Goal: Download file/media

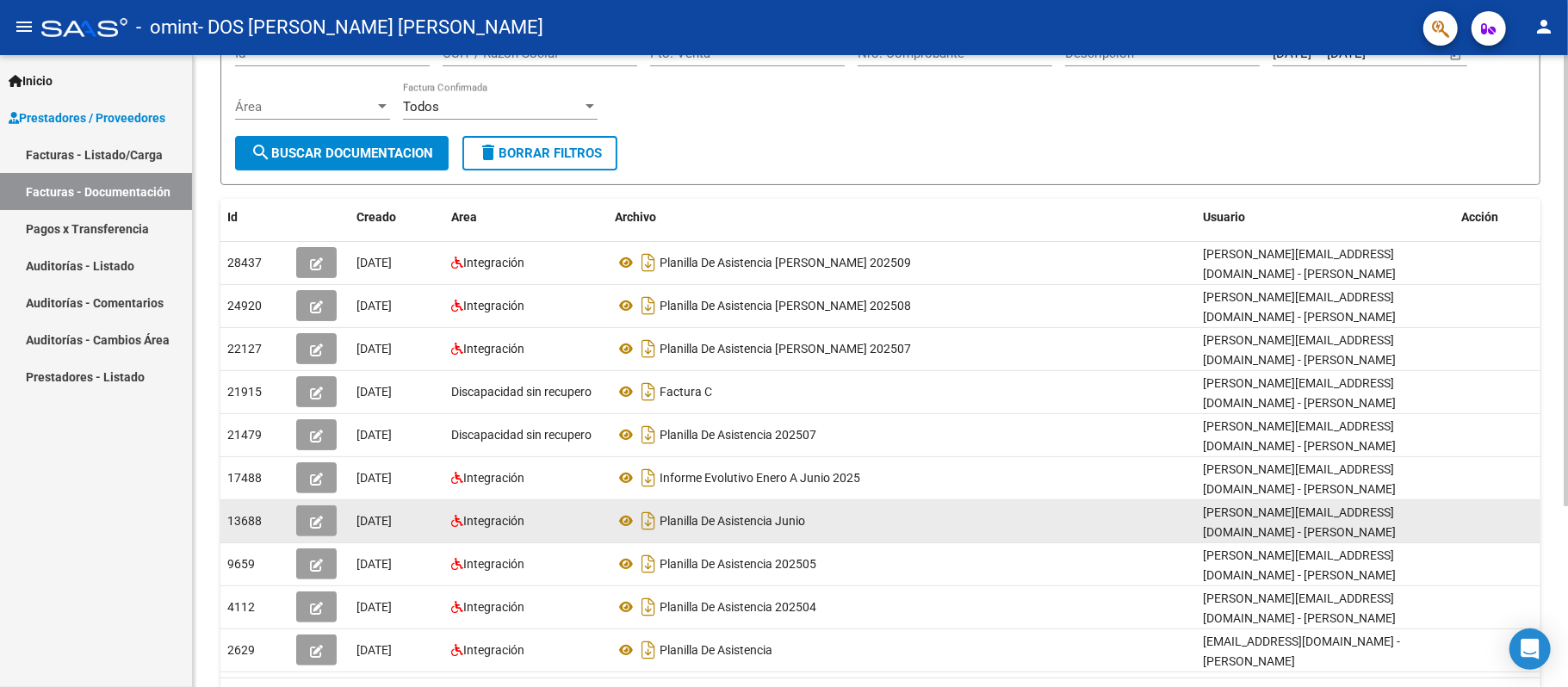
scroll to position [172, 0]
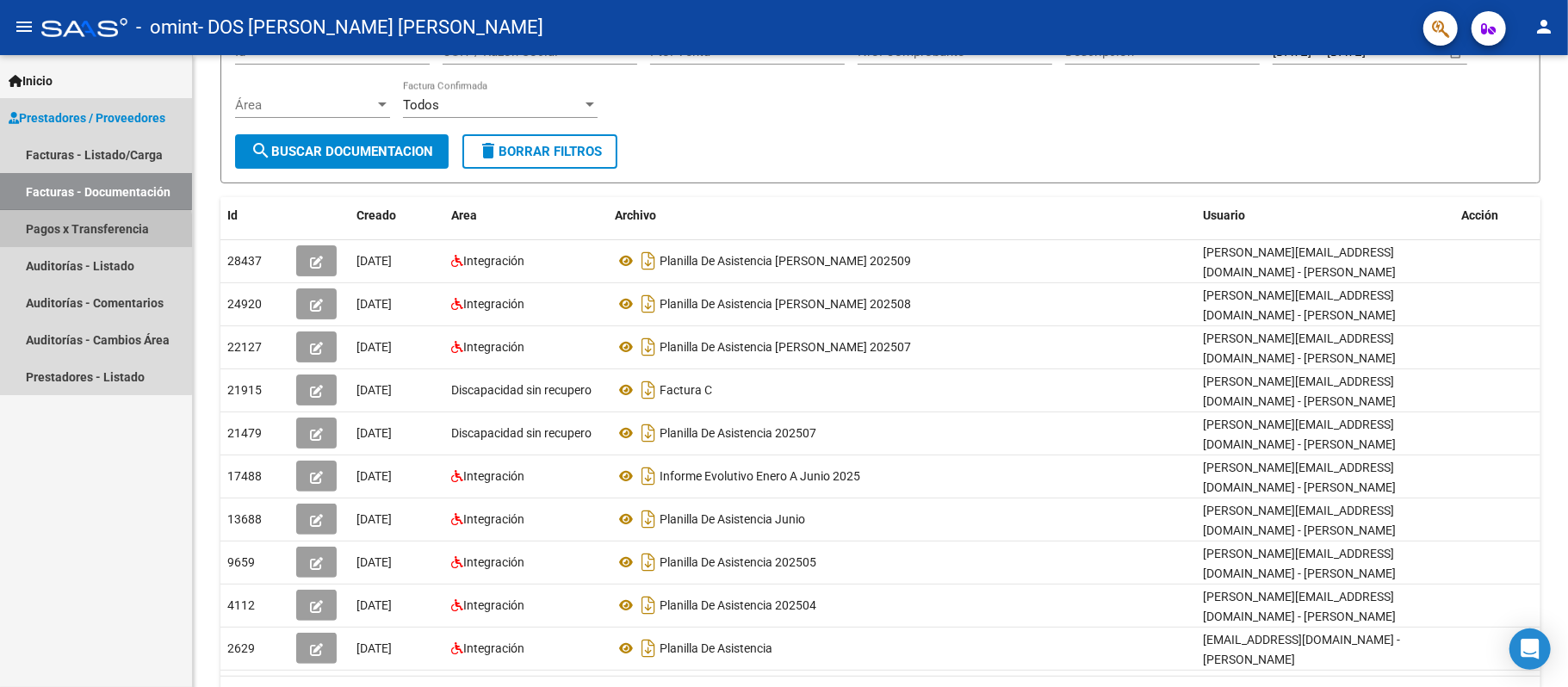
click at [37, 236] on link "Pagos x Transferencia" at bounding box center [96, 229] width 192 height 37
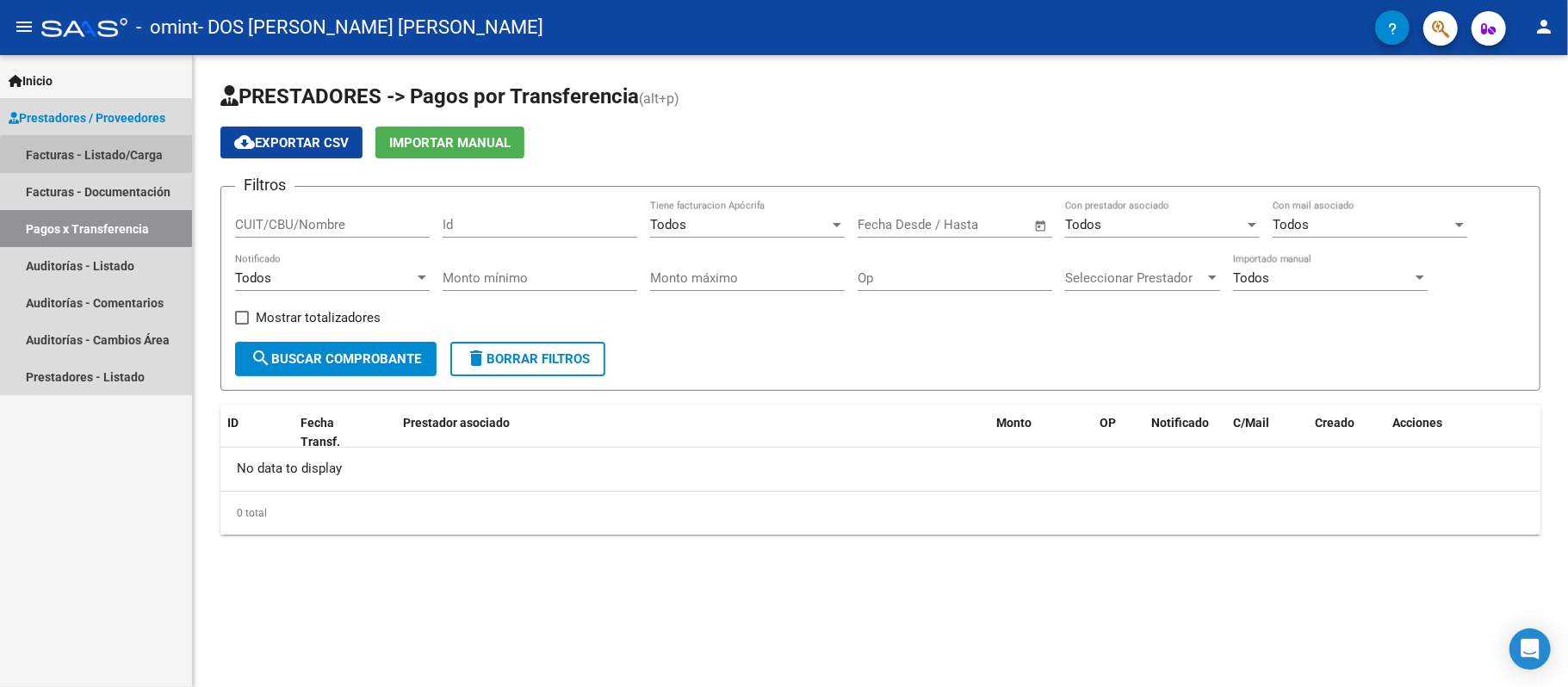
click at [101, 156] on link "Facturas - Listado/Carga" at bounding box center [96, 155] width 192 height 37
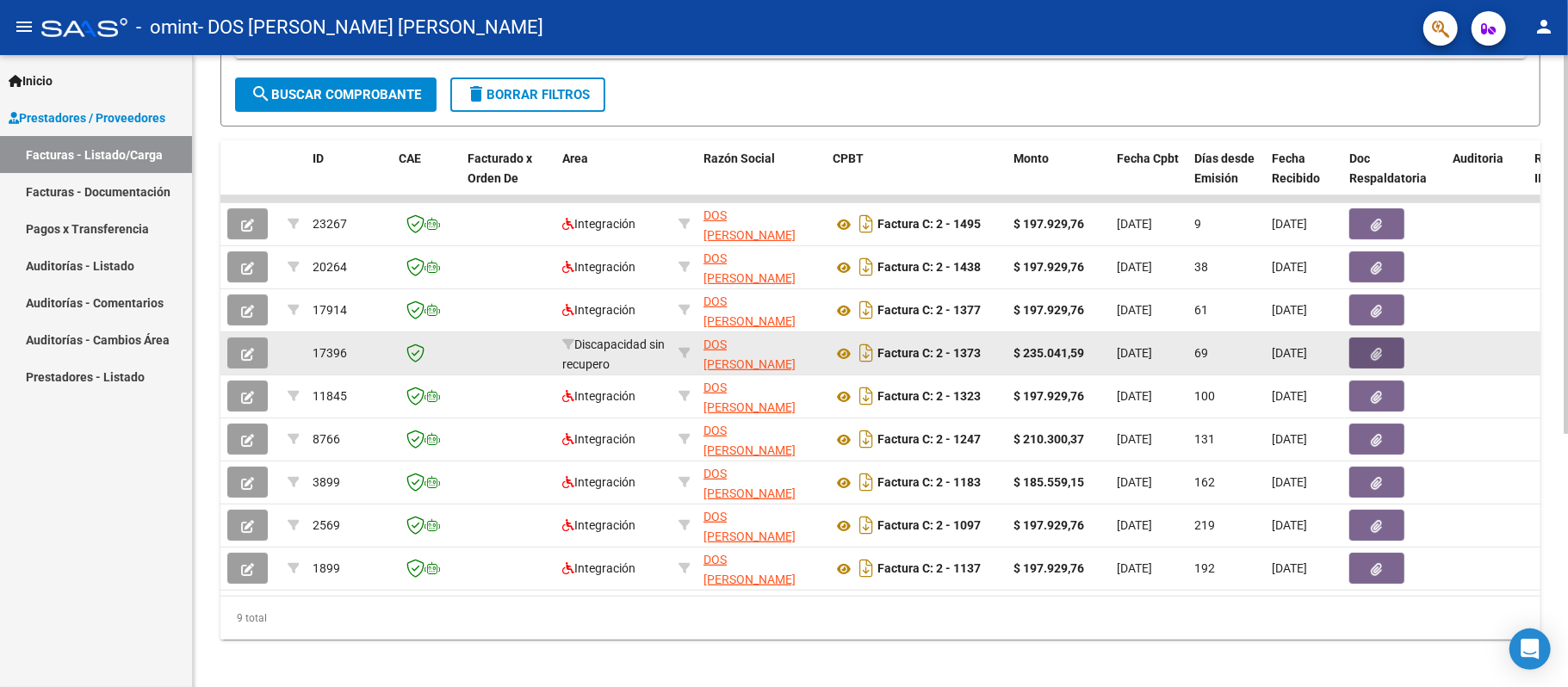
click at [1381, 348] on icon "button" at bounding box center [1377, 354] width 11 height 13
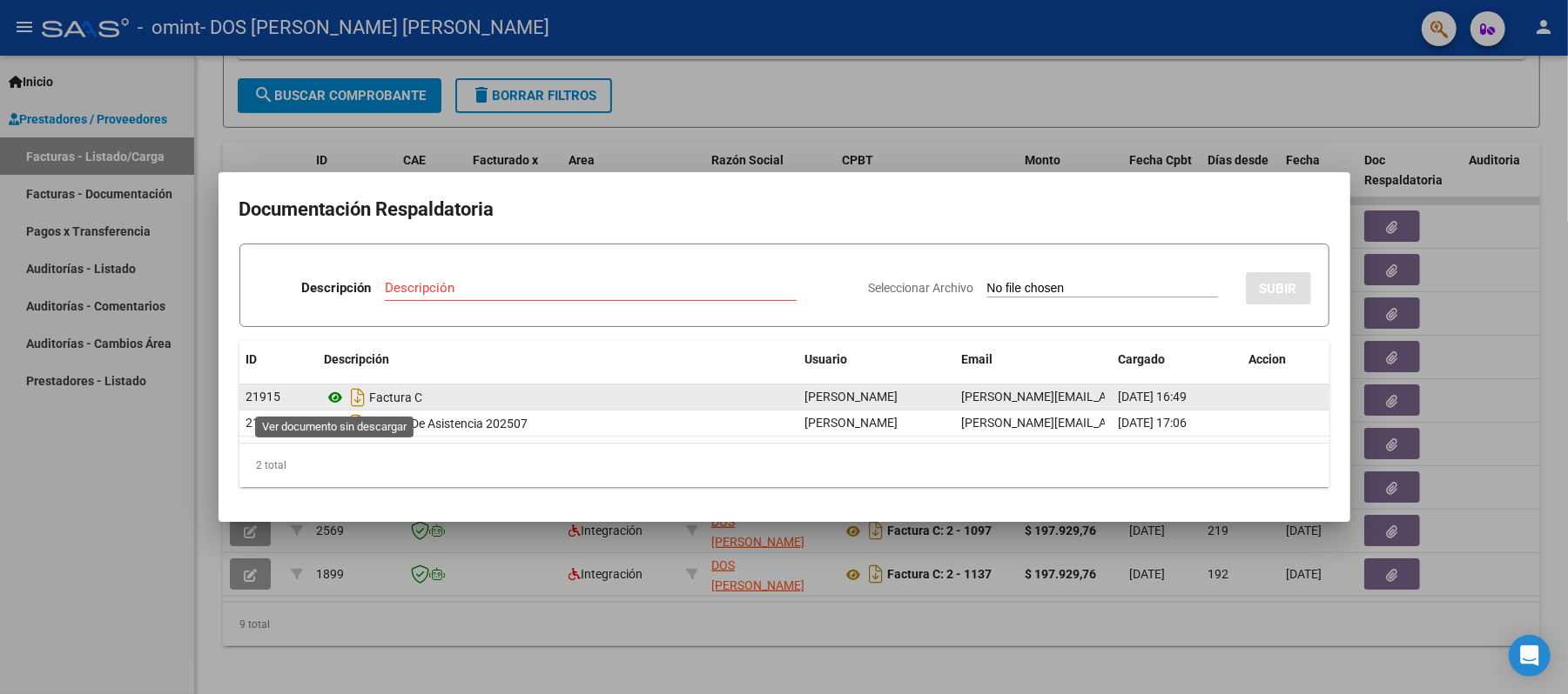
click at [337, 396] on icon at bounding box center [336, 397] width 22 height 21
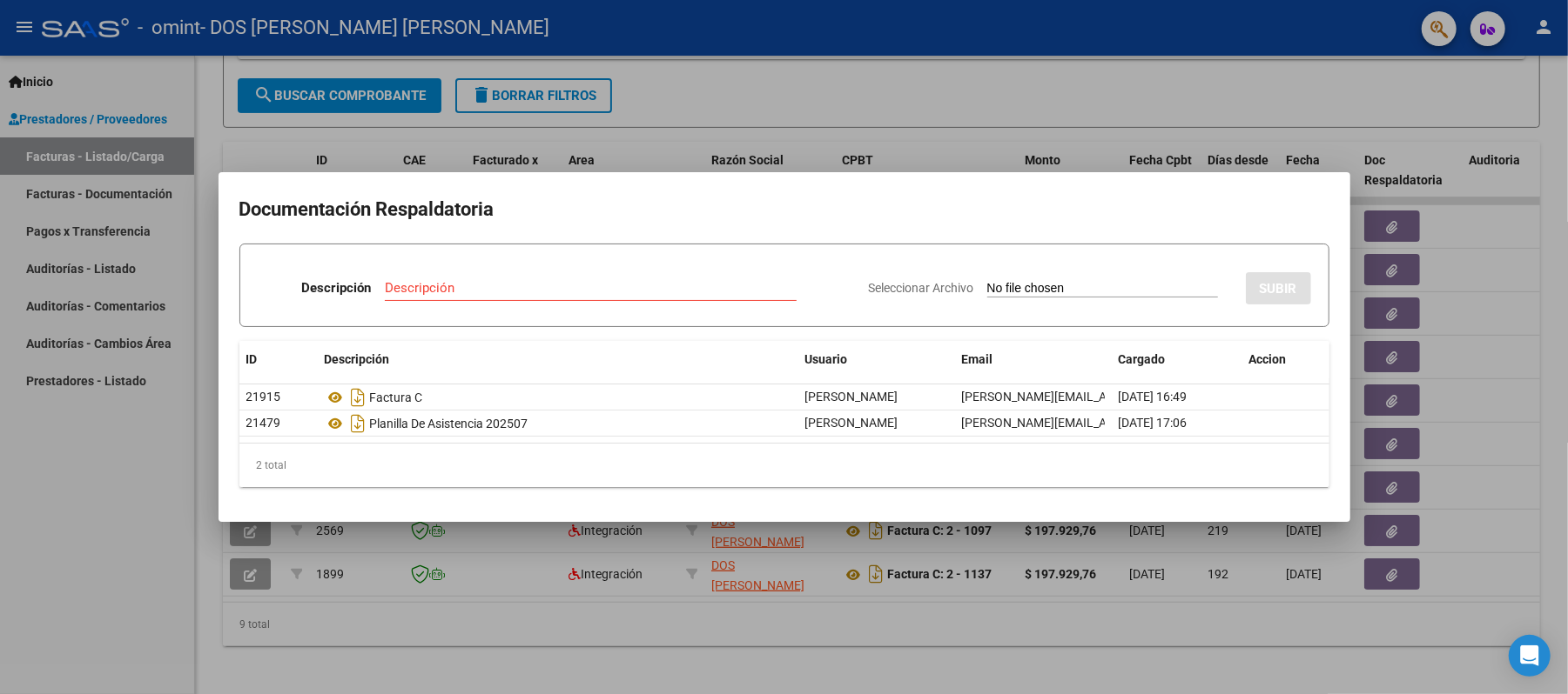
click at [1092, 103] on div at bounding box center [784, 347] width 1568 height 694
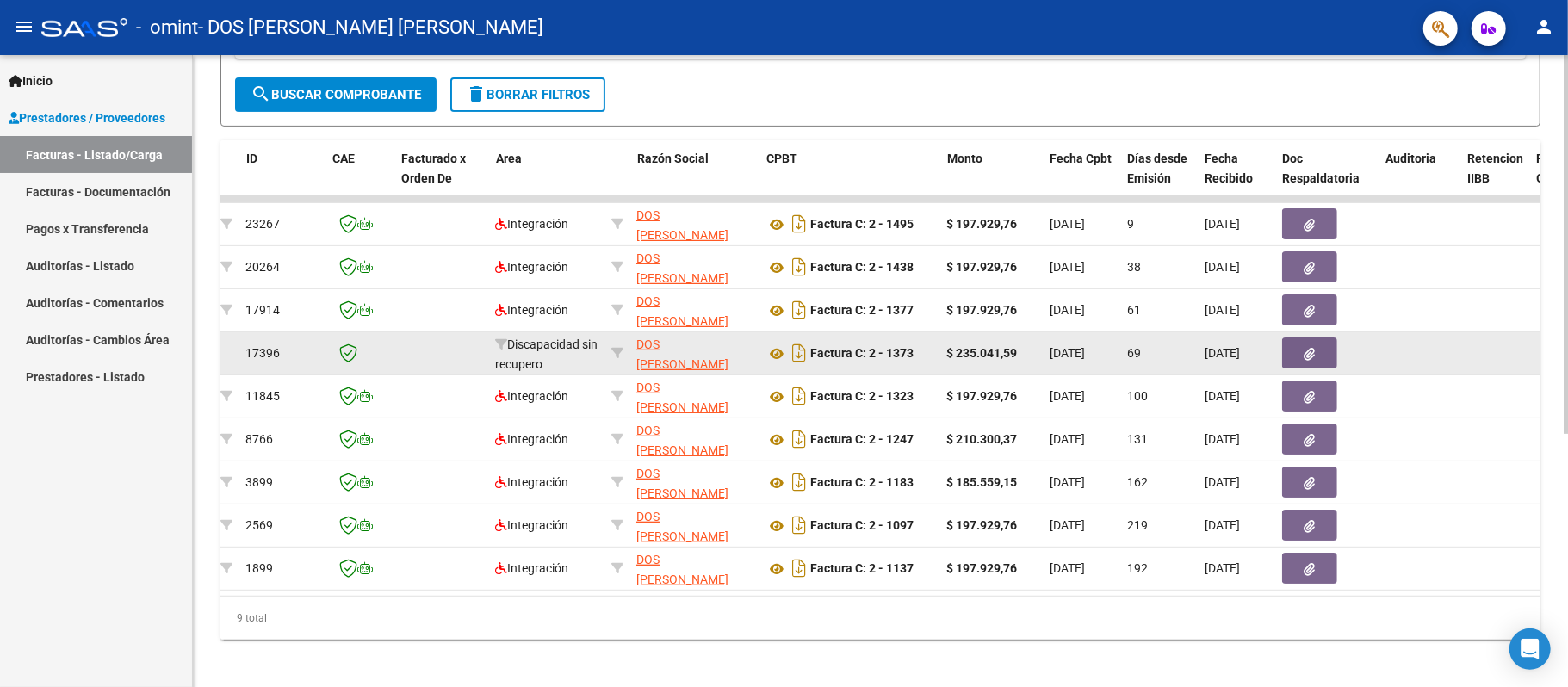
scroll to position [0, 67]
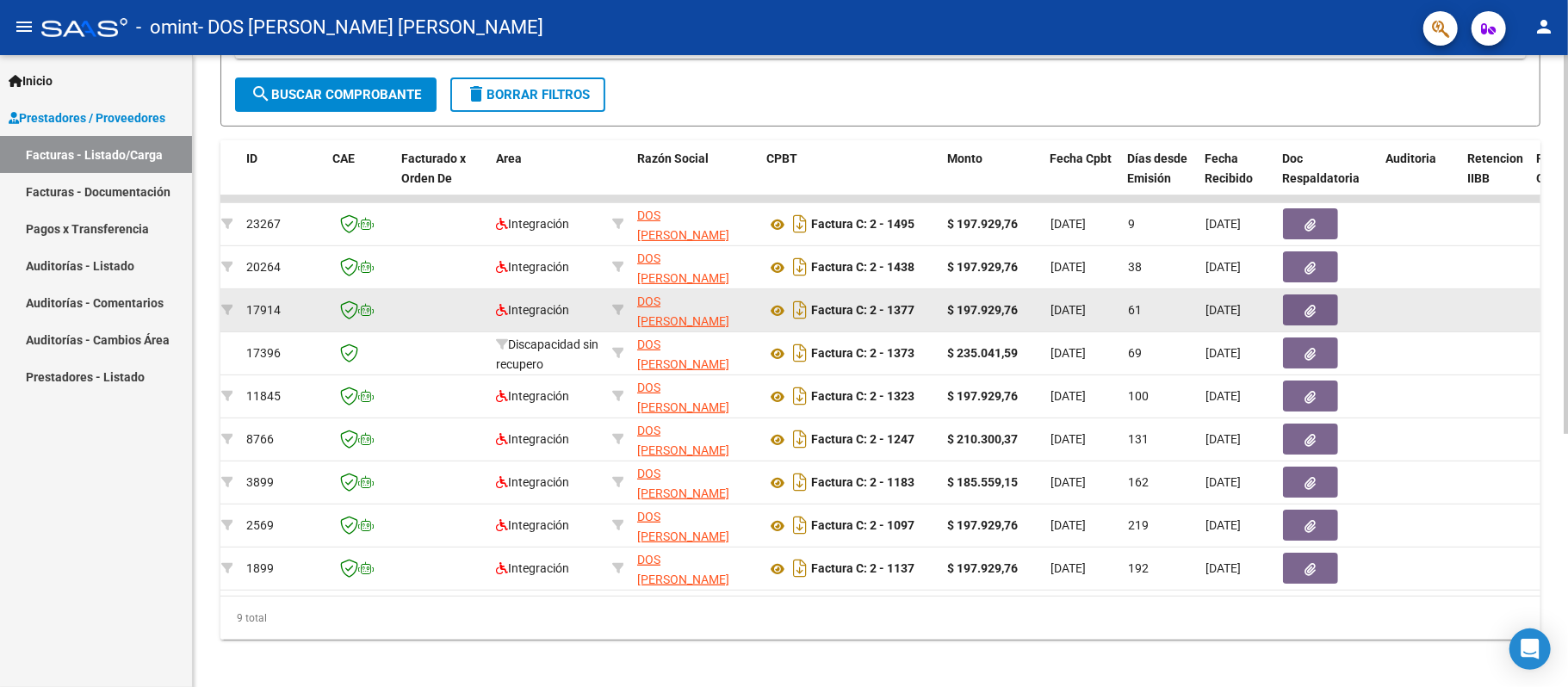
click at [1307, 311] on icon "button" at bounding box center [1311, 311] width 11 height 13
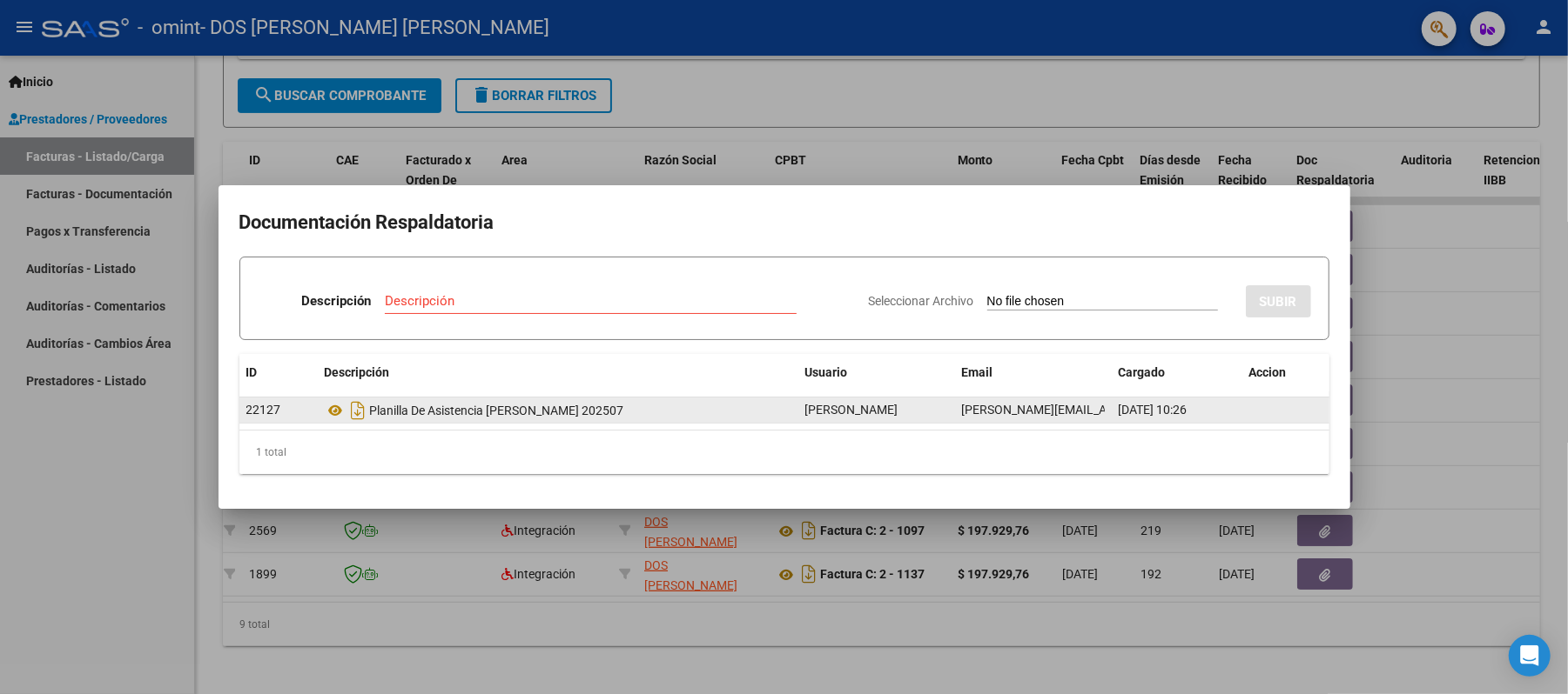
click at [555, 419] on div "Planilla De Asistencia [PERSON_NAME] 202507" at bounding box center [557, 410] width 467 height 28
click at [335, 411] on icon at bounding box center [336, 410] width 22 height 21
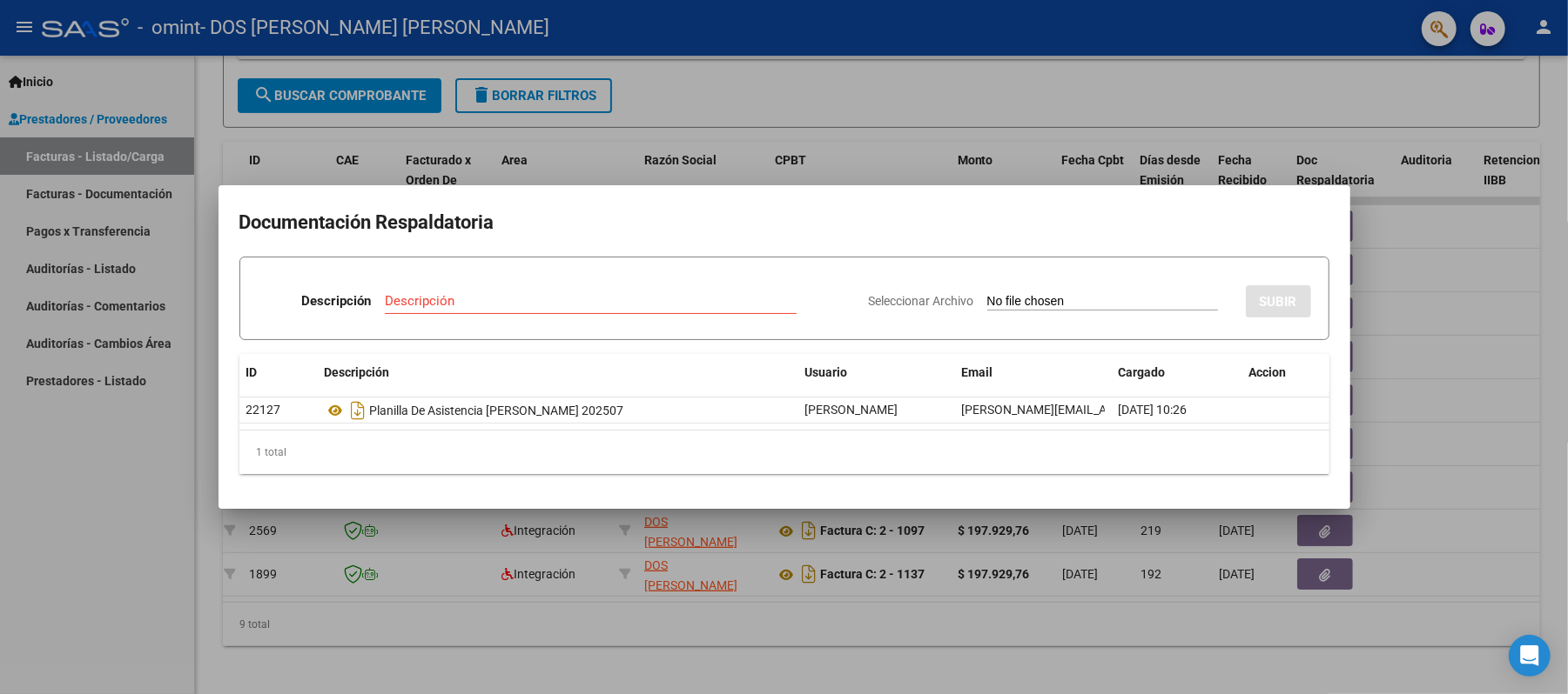
click at [972, 109] on div at bounding box center [784, 347] width 1568 height 694
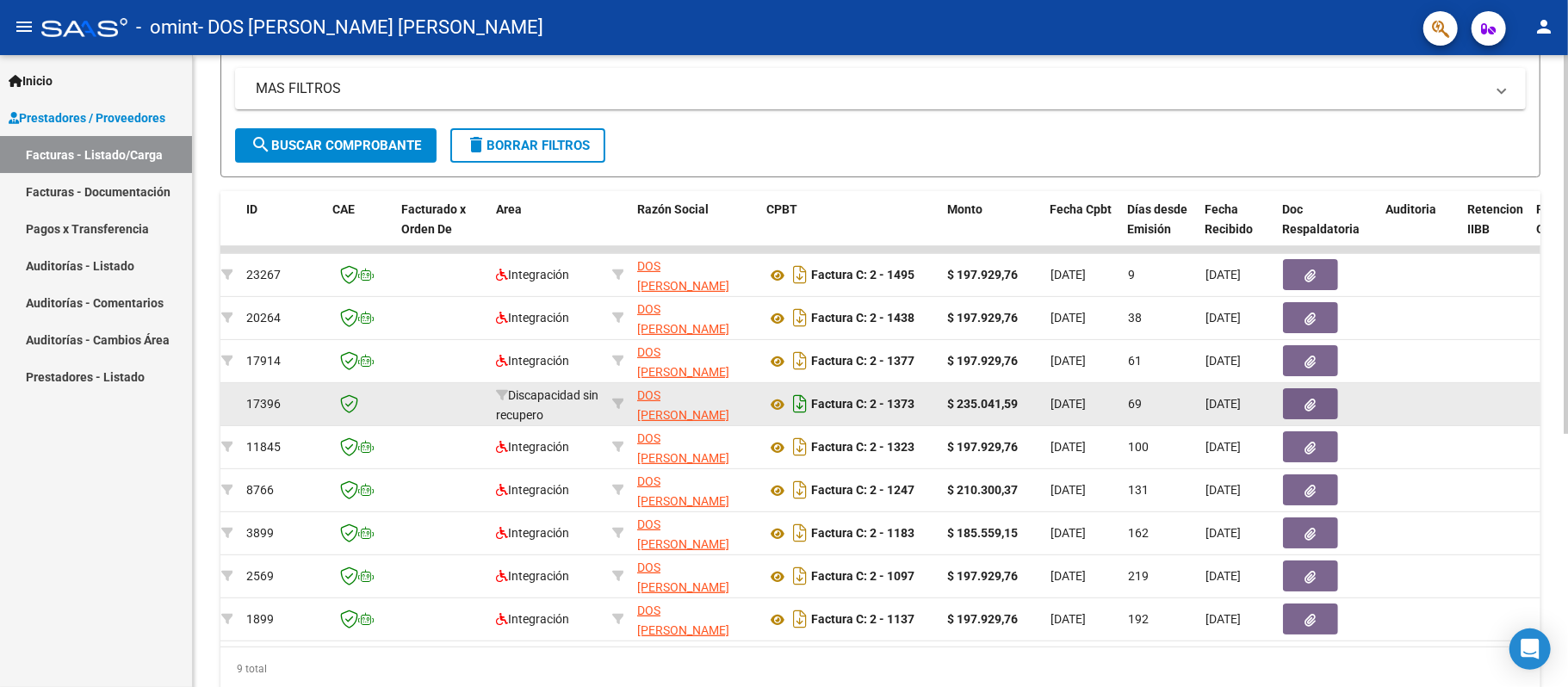
scroll to position [349, 0]
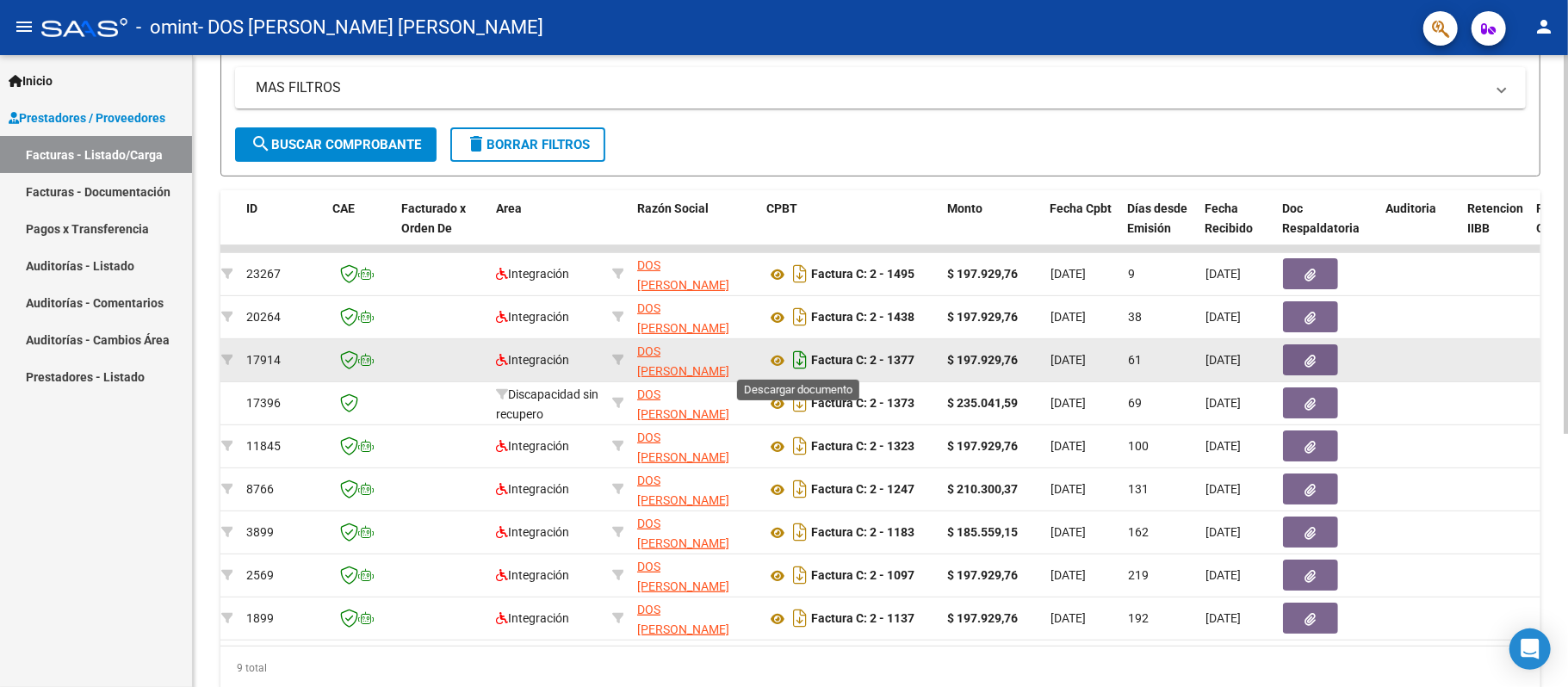
click at [801, 359] on icon "Descargar documento" at bounding box center [800, 360] width 22 height 27
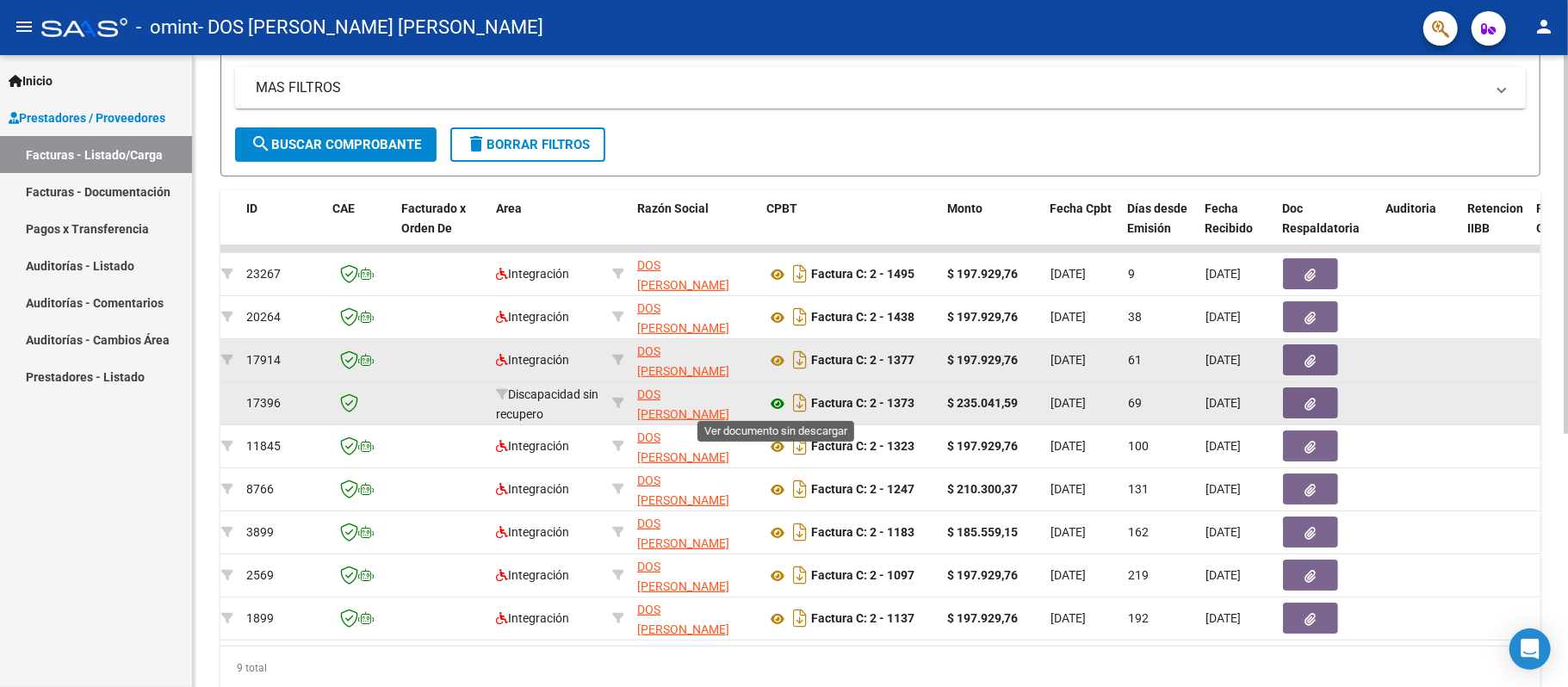
click at [775, 404] on icon at bounding box center [777, 403] width 22 height 21
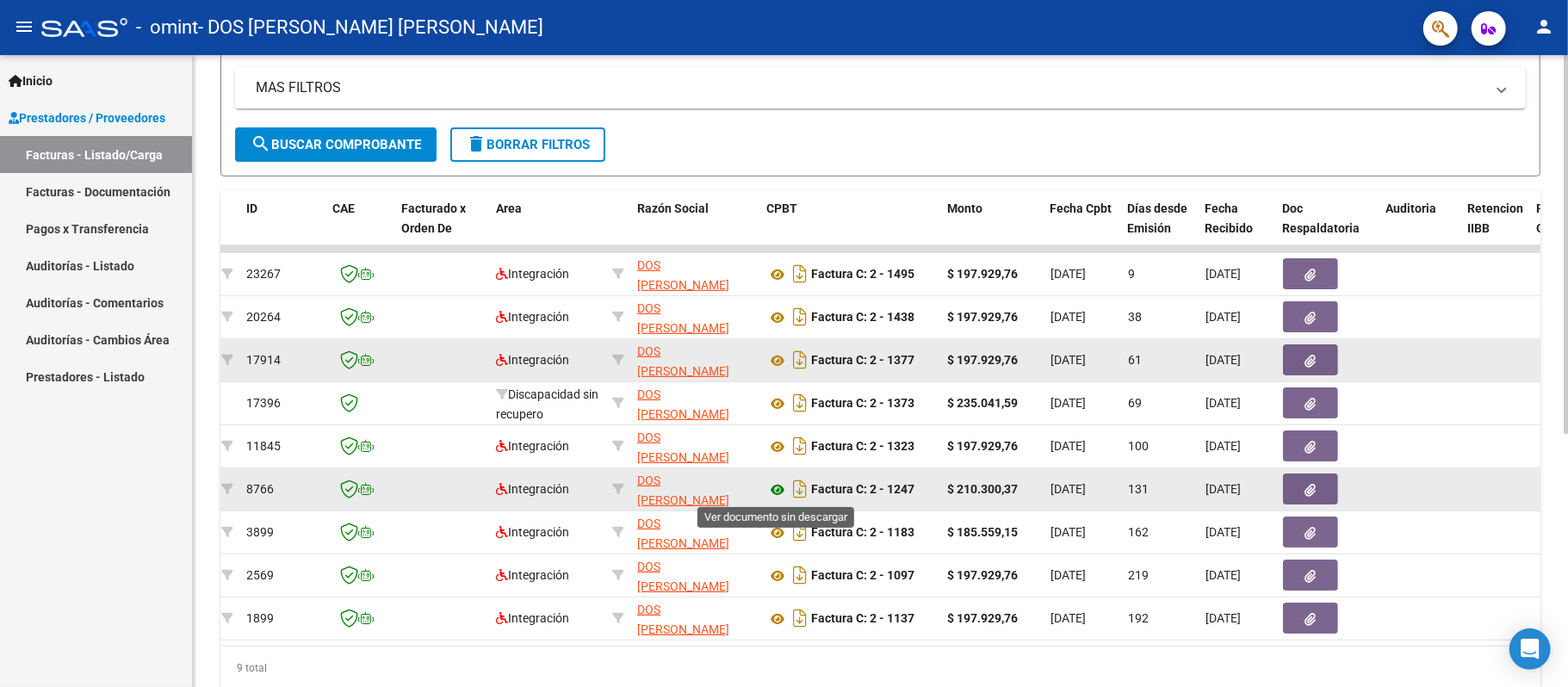
click at [779, 488] on icon at bounding box center [777, 490] width 22 height 21
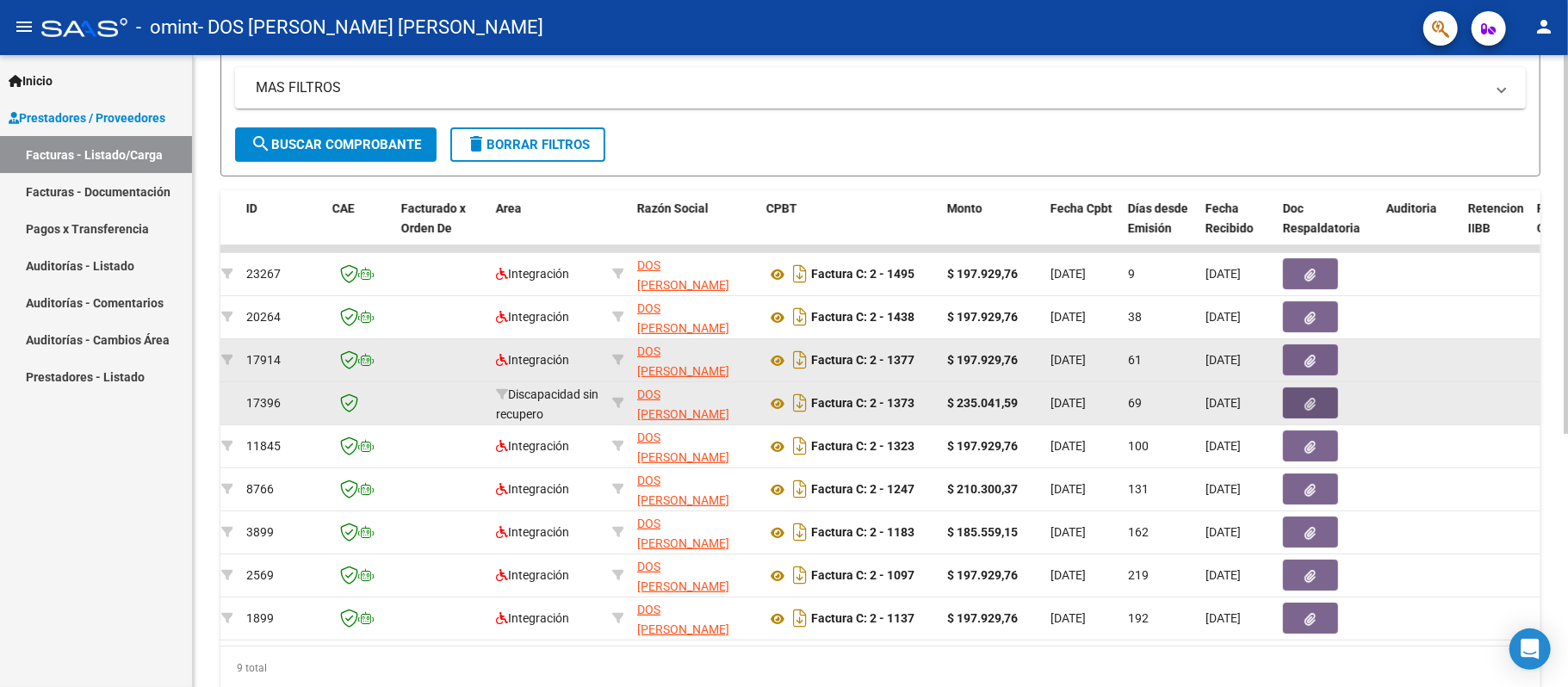
click at [1312, 405] on icon "button" at bounding box center [1311, 404] width 11 height 13
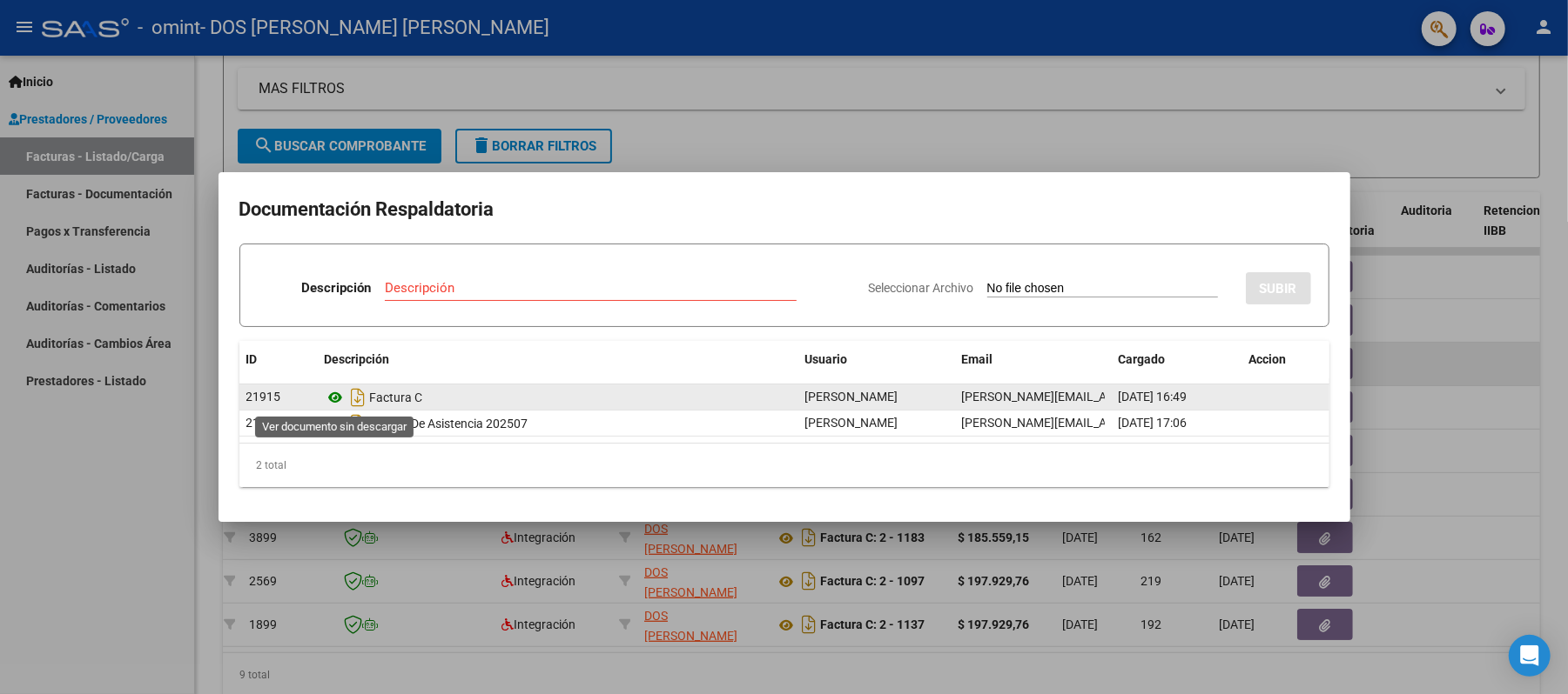
click at [328, 398] on icon at bounding box center [336, 397] width 22 height 21
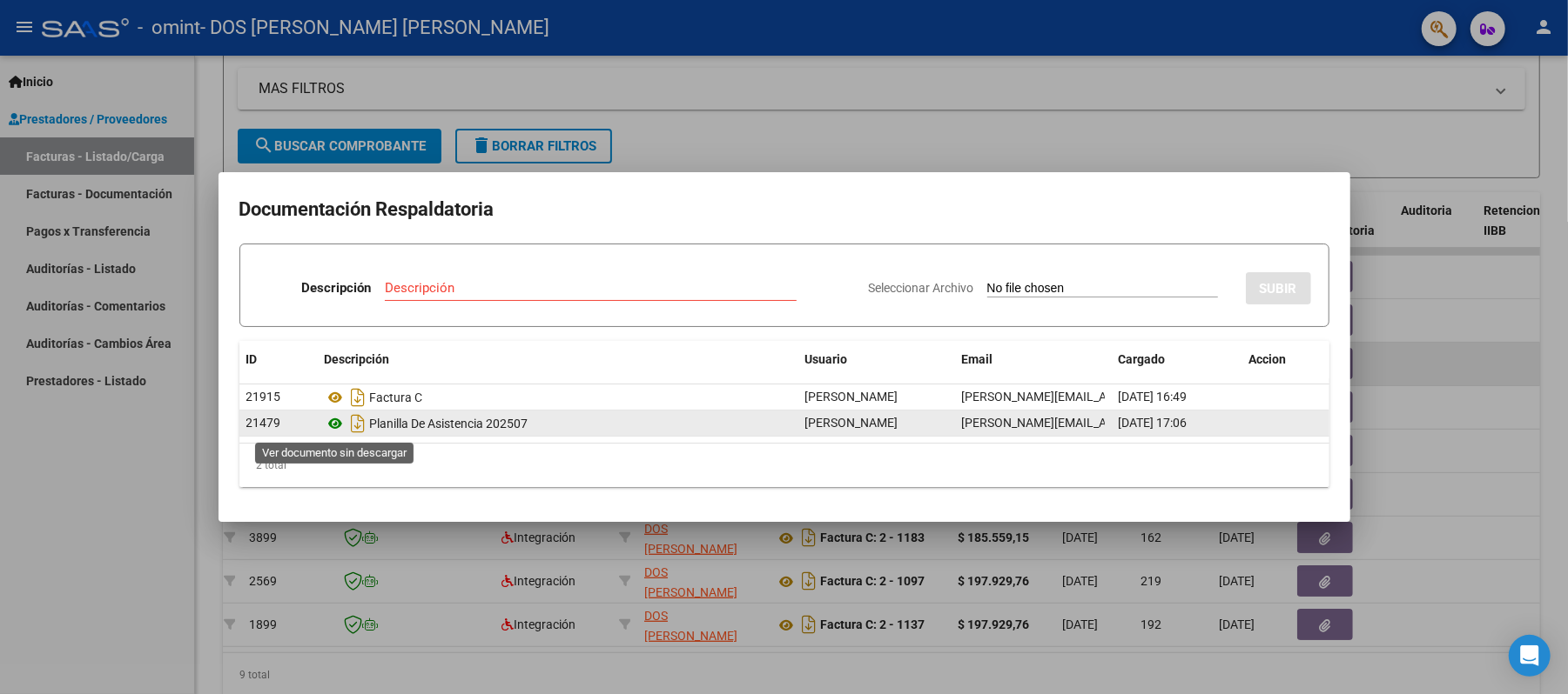
click at [336, 425] on icon at bounding box center [336, 423] width 22 height 21
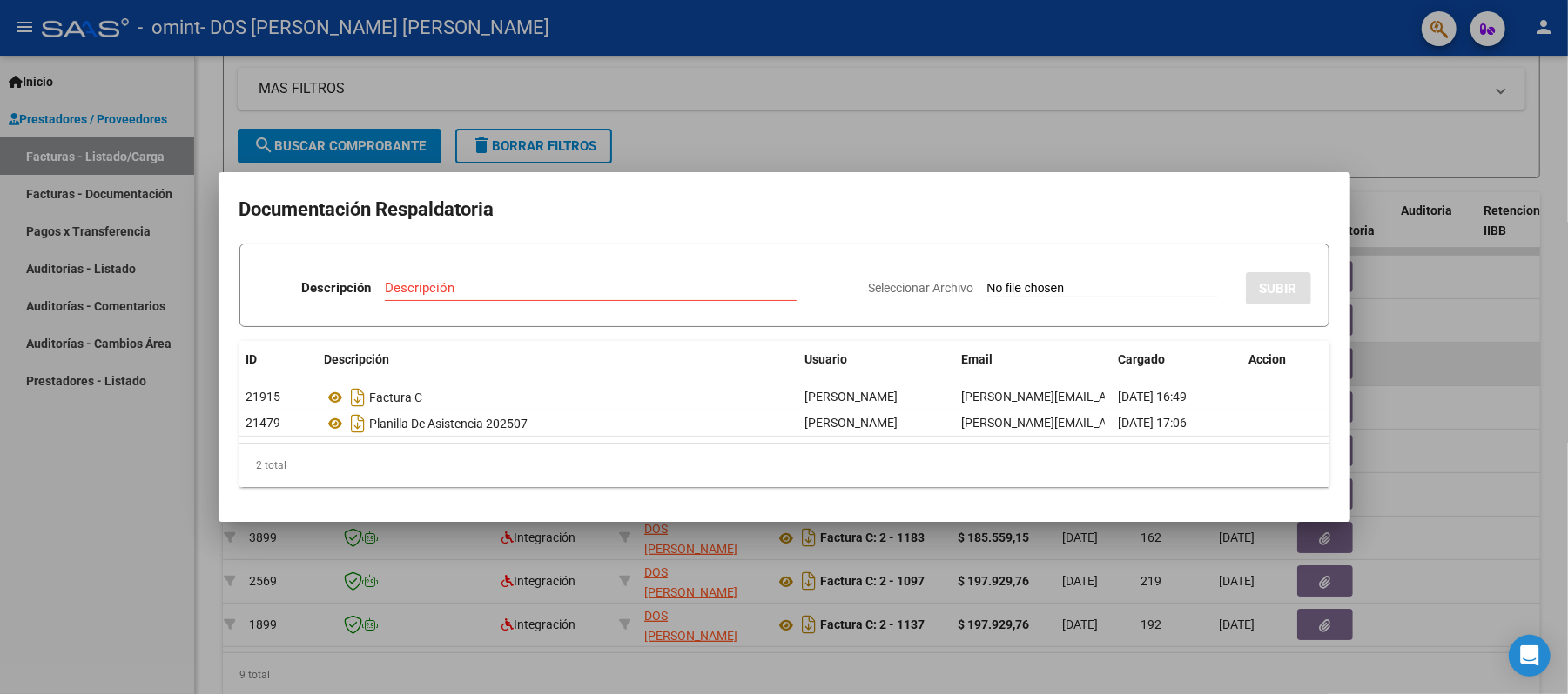
click at [778, 116] on div at bounding box center [784, 347] width 1568 height 694
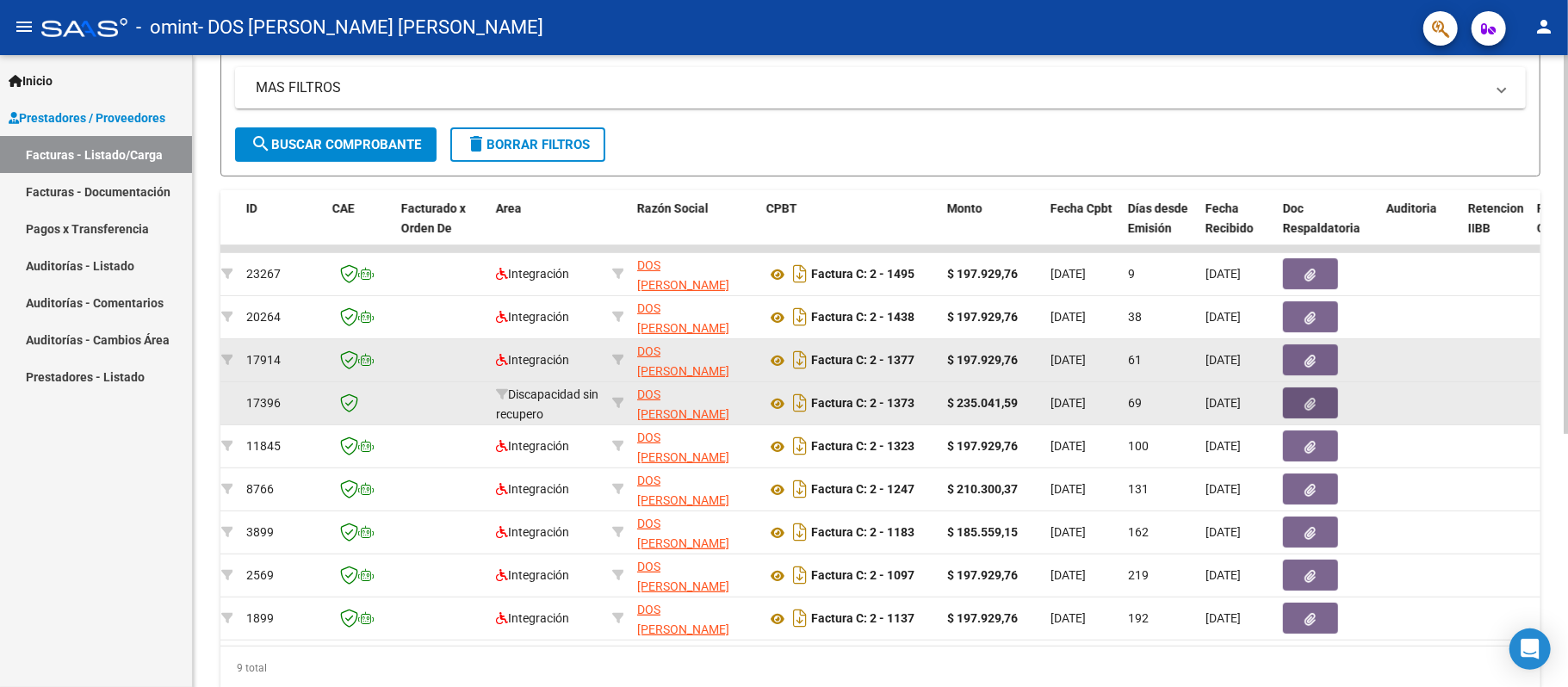
click at [1310, 405] on icon "button" at bounding box center [1311, 404] width 11 height 13
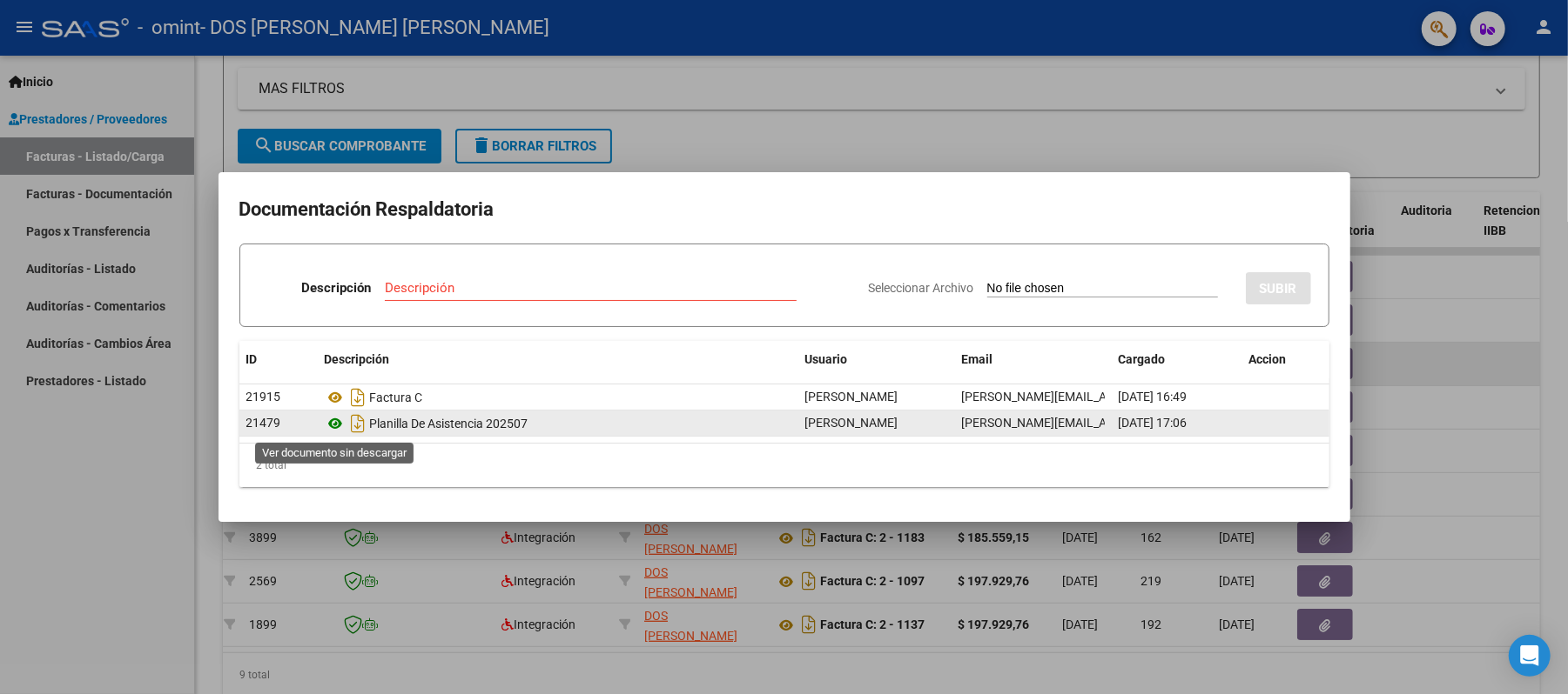
click at [327, 423] on icon at bounding box center [336, 423] width 22 height 21
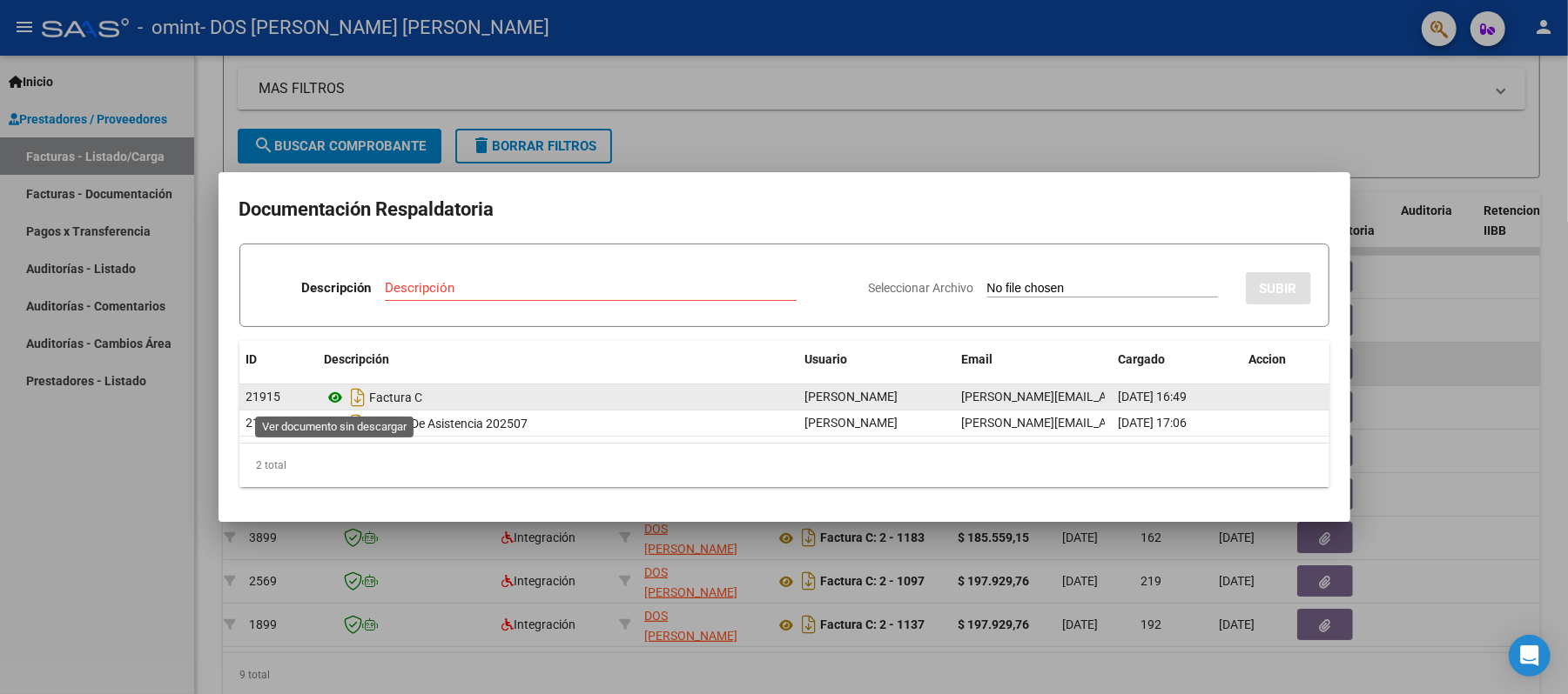
click at [337, 391] on icon at bounding box center [336, 397] width 22 height 21
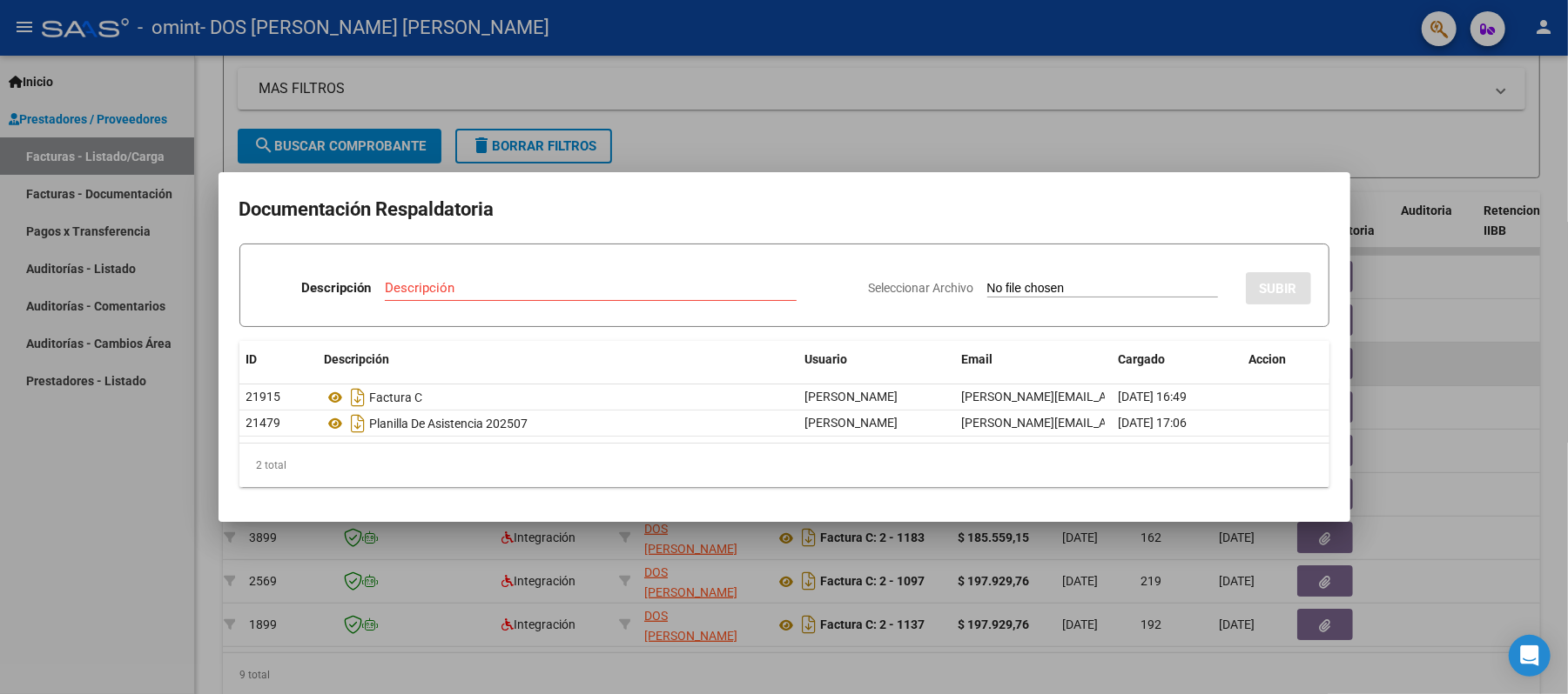
click at [740, 83] on div at bounding box center [784, 347] width 1568 height 694
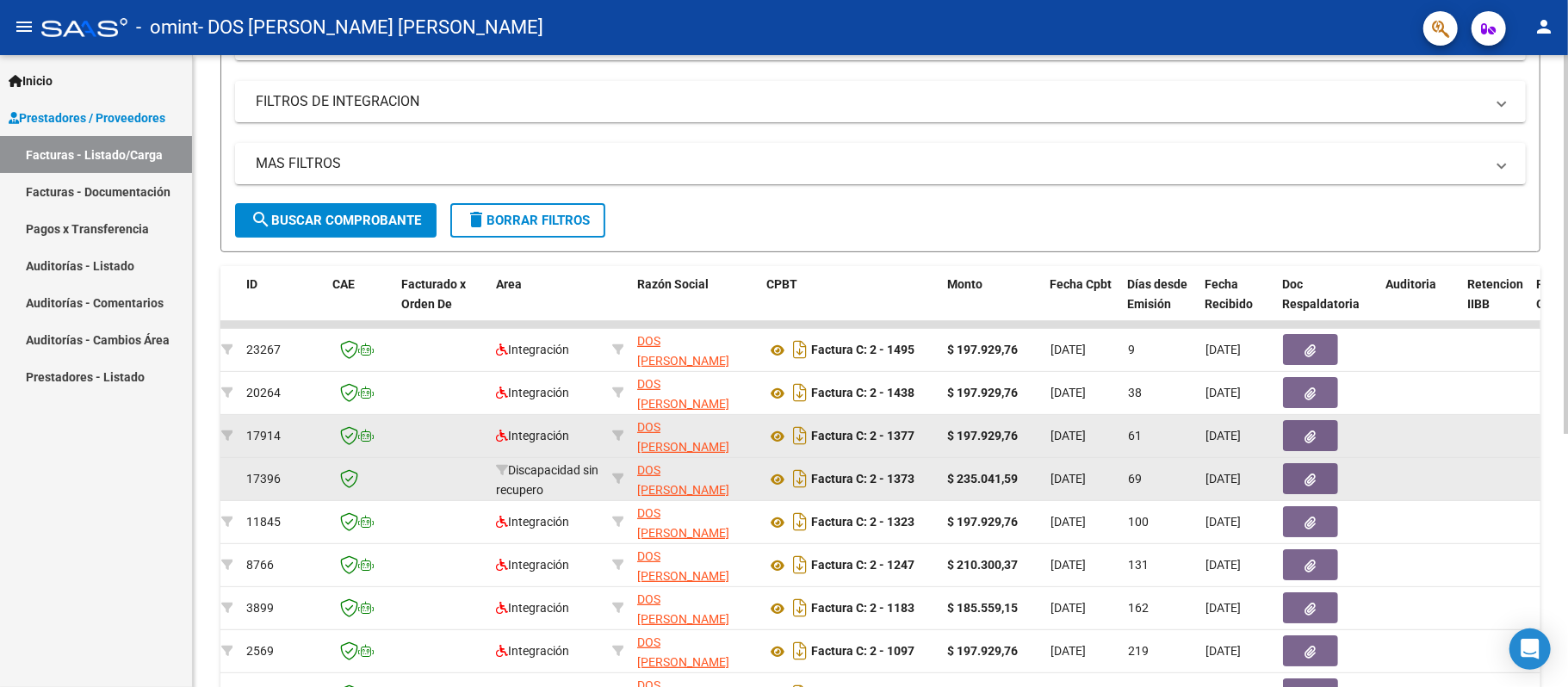
scroll to position [297, 0]
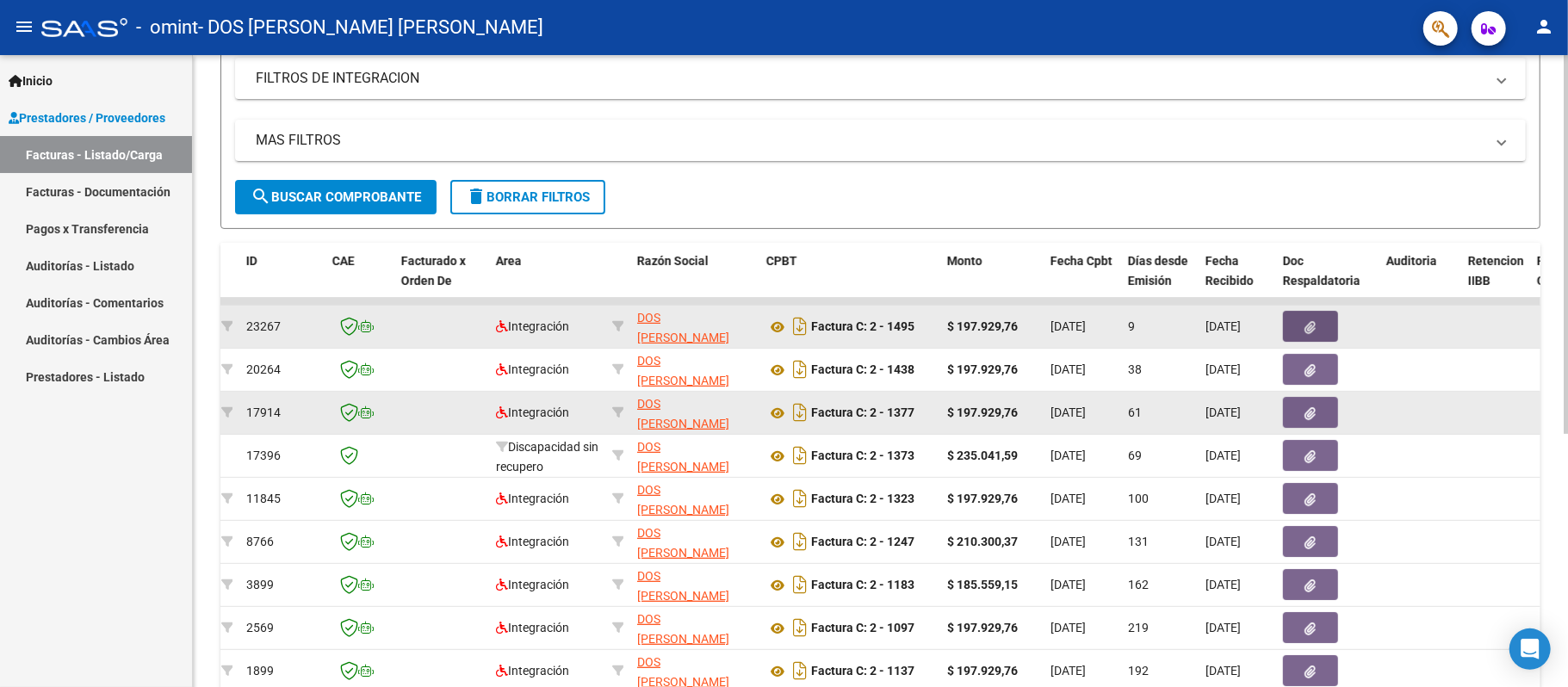
click at [1319, 332] on button "button" at bounding box center [1310, 327] width 55 height 31
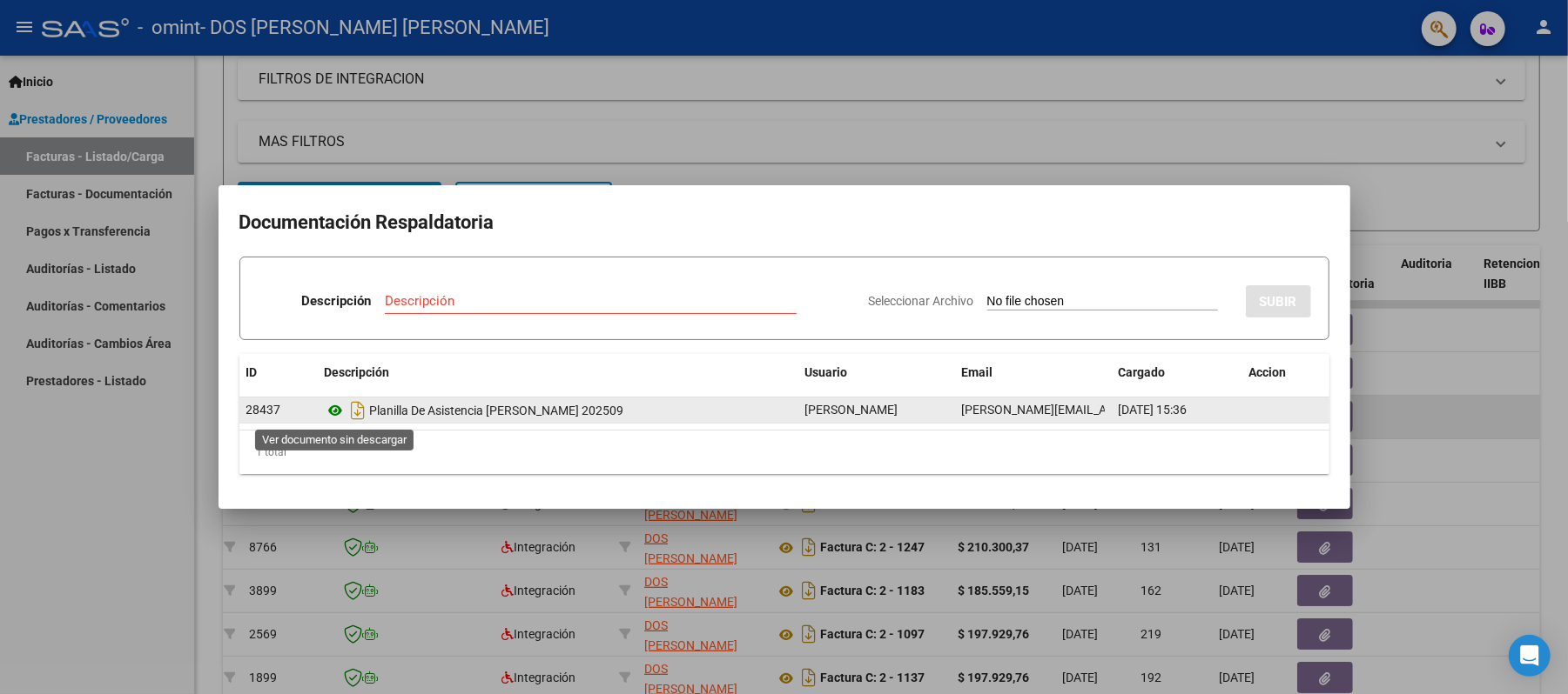
click at [331, 414] on icon at bounding box center [336, 410] width 22 height 21
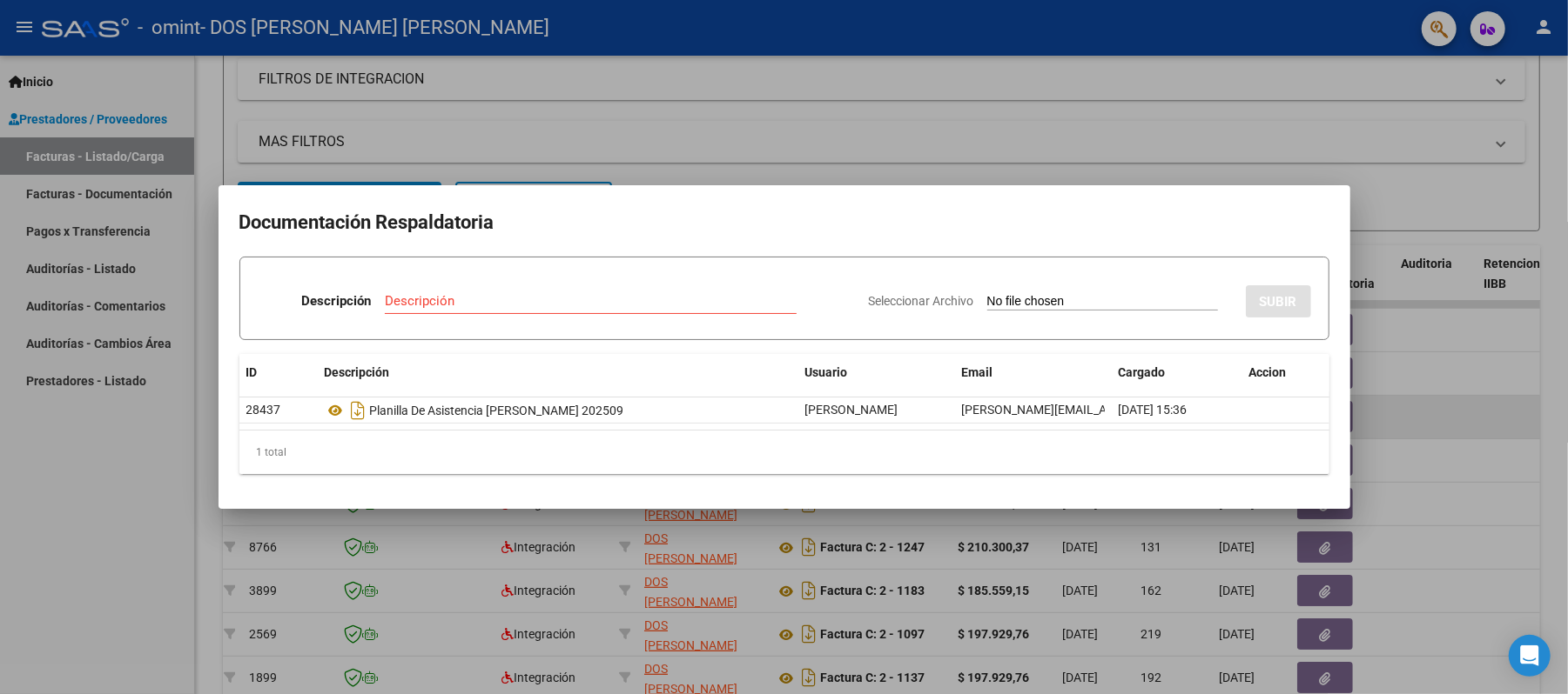
click at [735, 133] on div at bounding box center [784, 347] width 1568 height 694
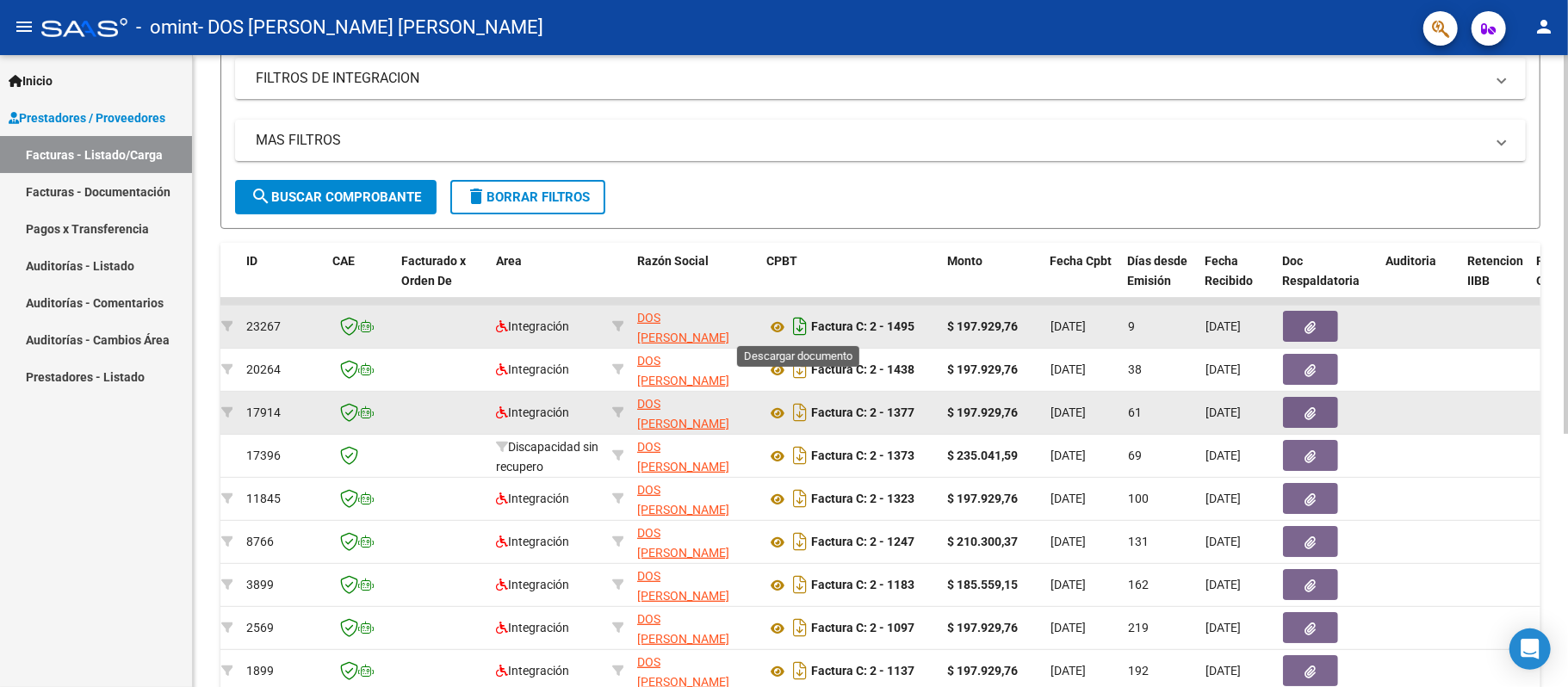
click at [801, 329] on icon "Descargar documento" at bounding box center [800, 327] width 22 height 27
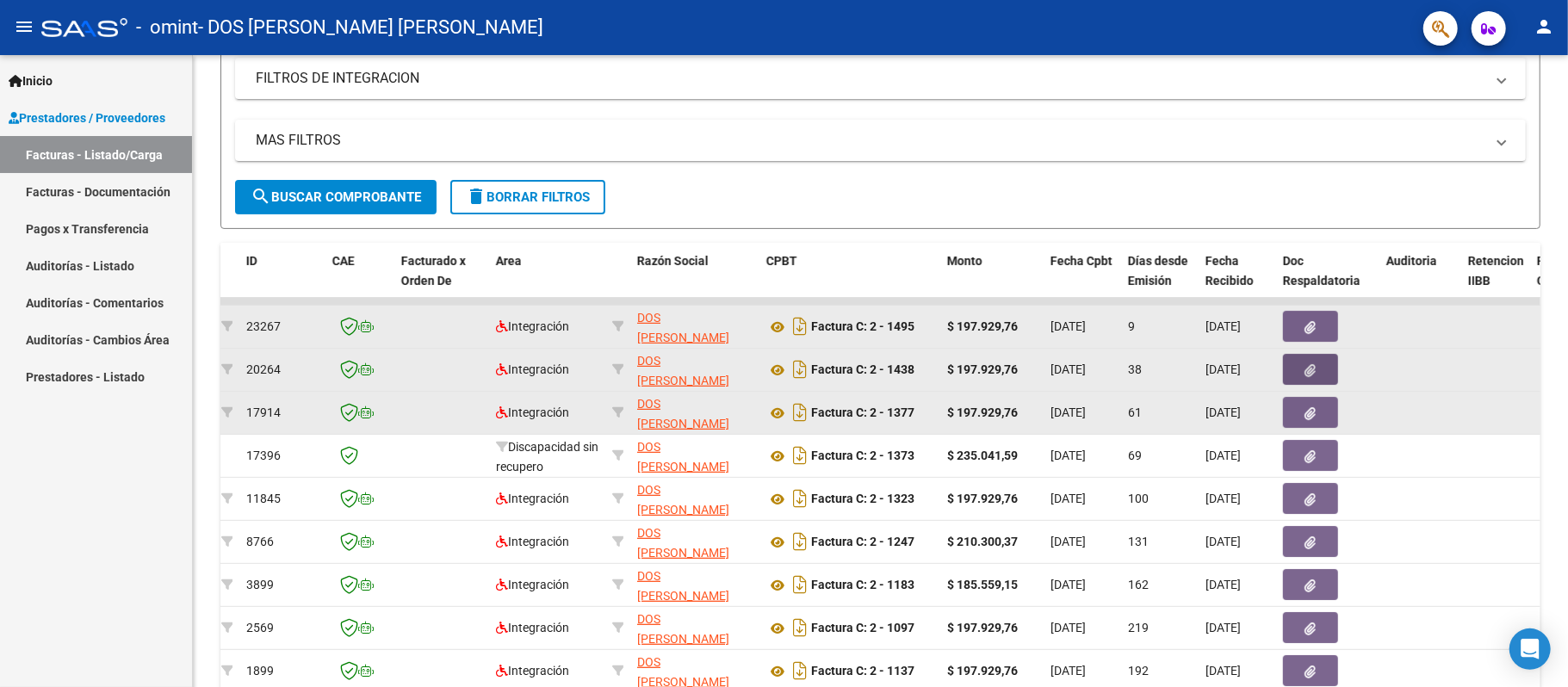
click at [1319, 369] on button "button" at bounding box center [1310, 370] width 55 height 31
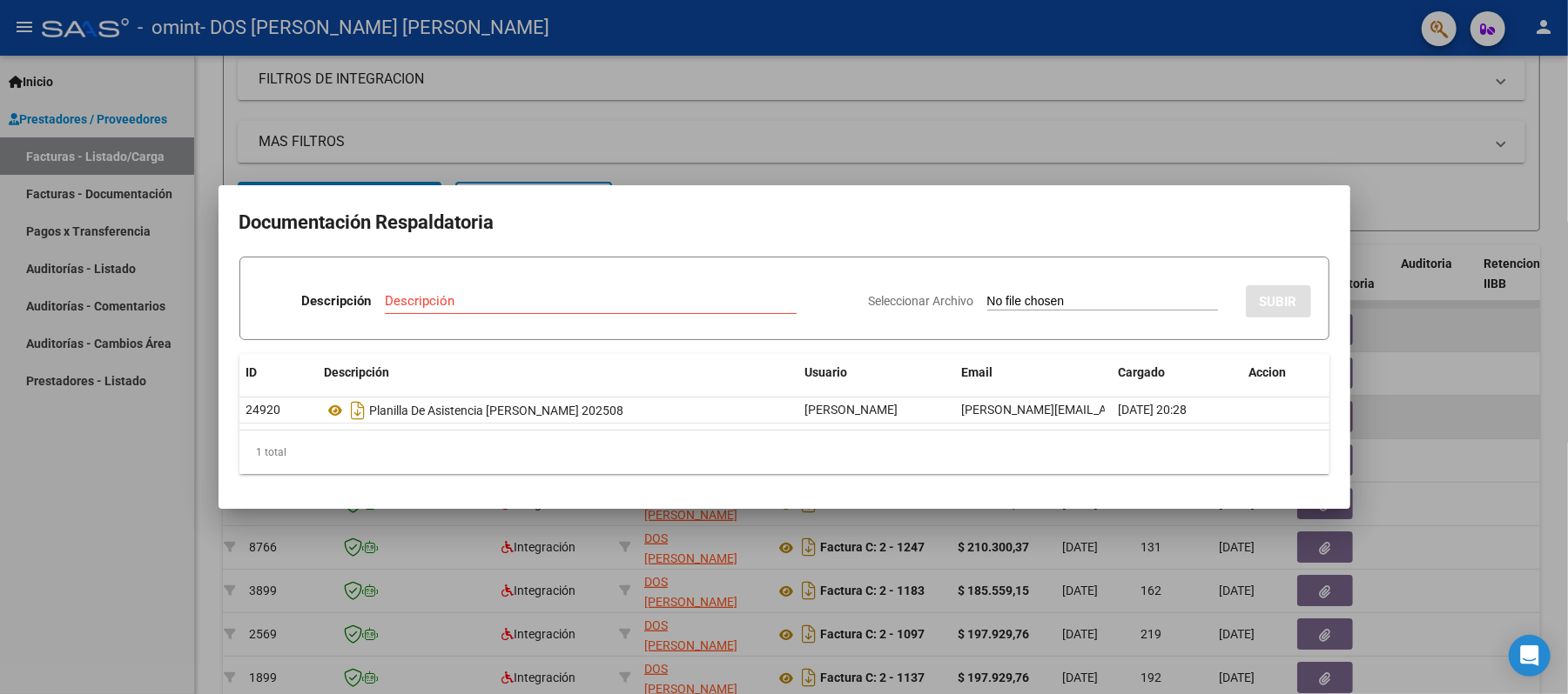
click at [1279, 85] on div at bounding box center [784, 347] width 1568 height 694
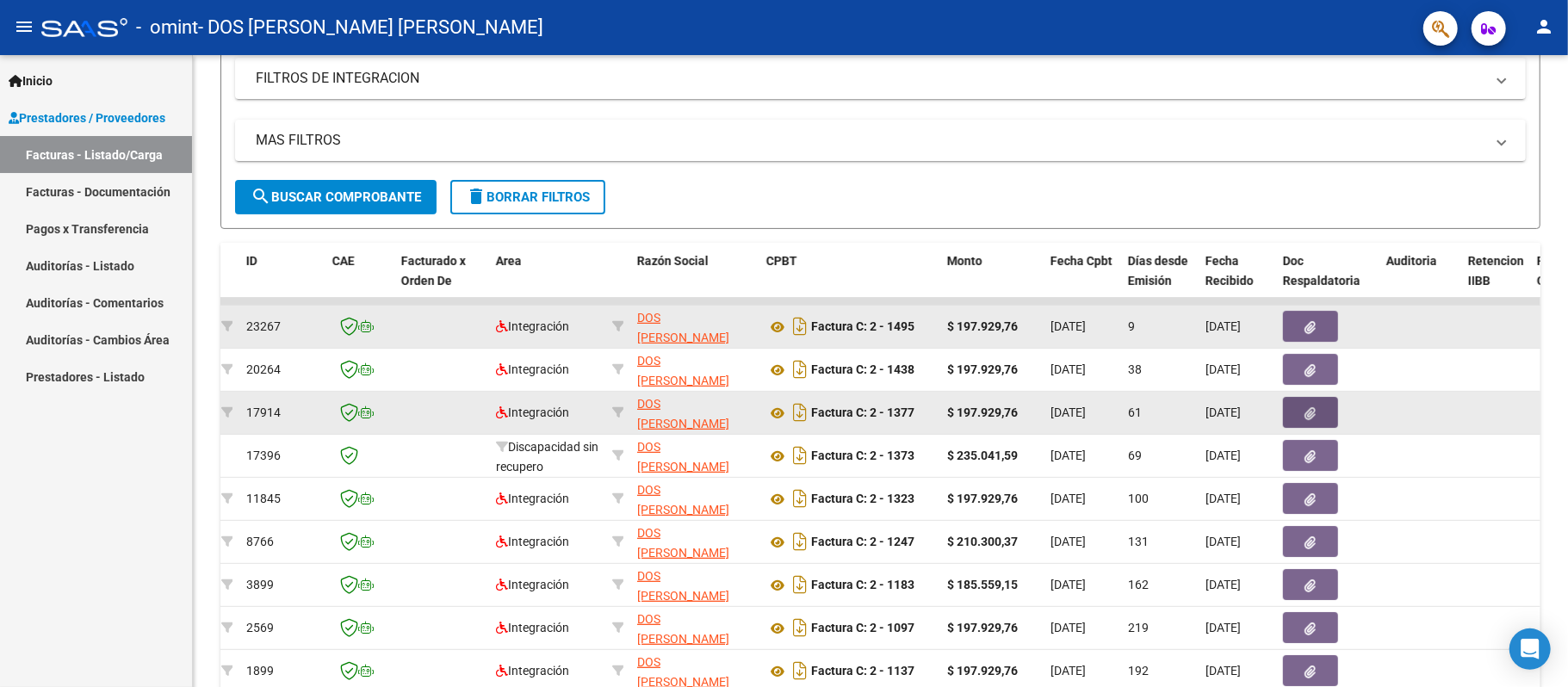
click at [1313, 405] on span "button" at bounding box center [1311, 413] width 11 height 16
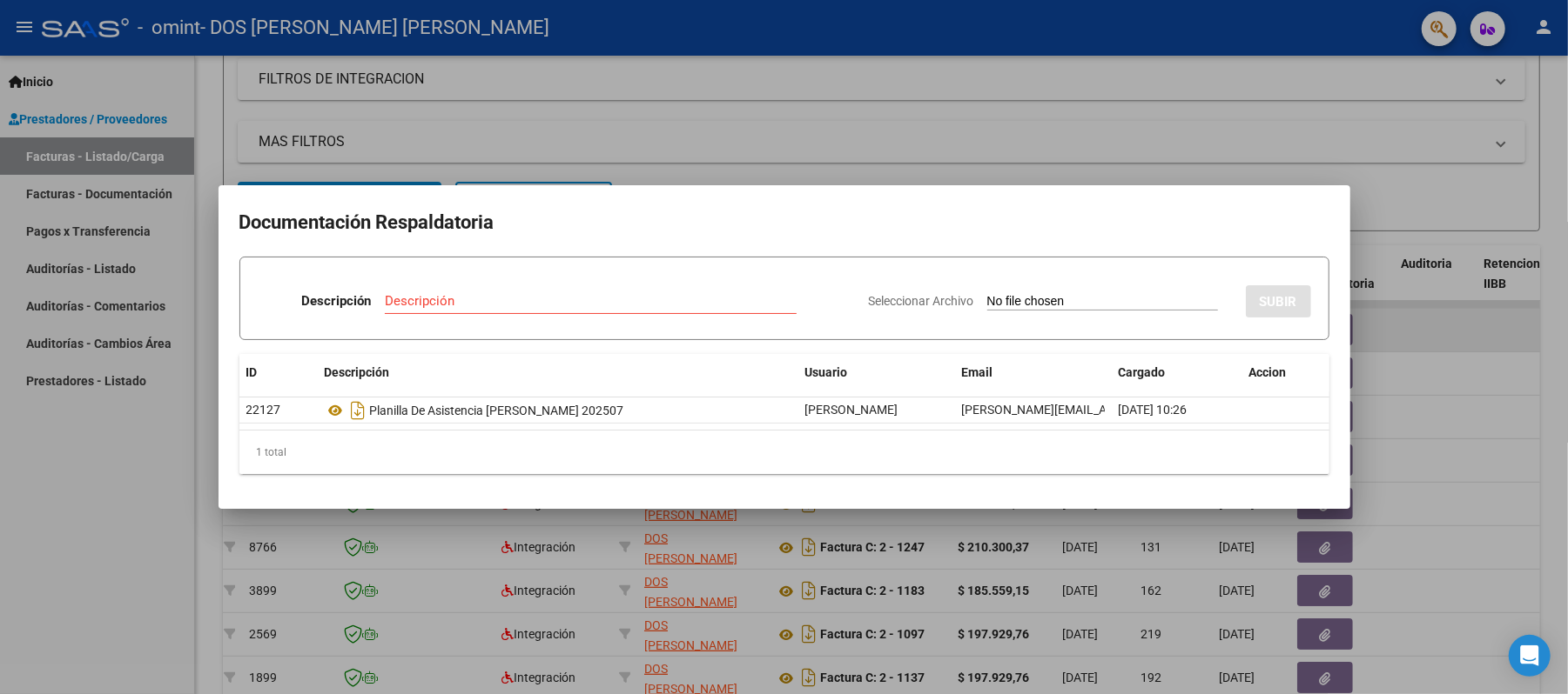
click at [1005, 79] on div at bounding box center [784, 347] width 1568 height 694
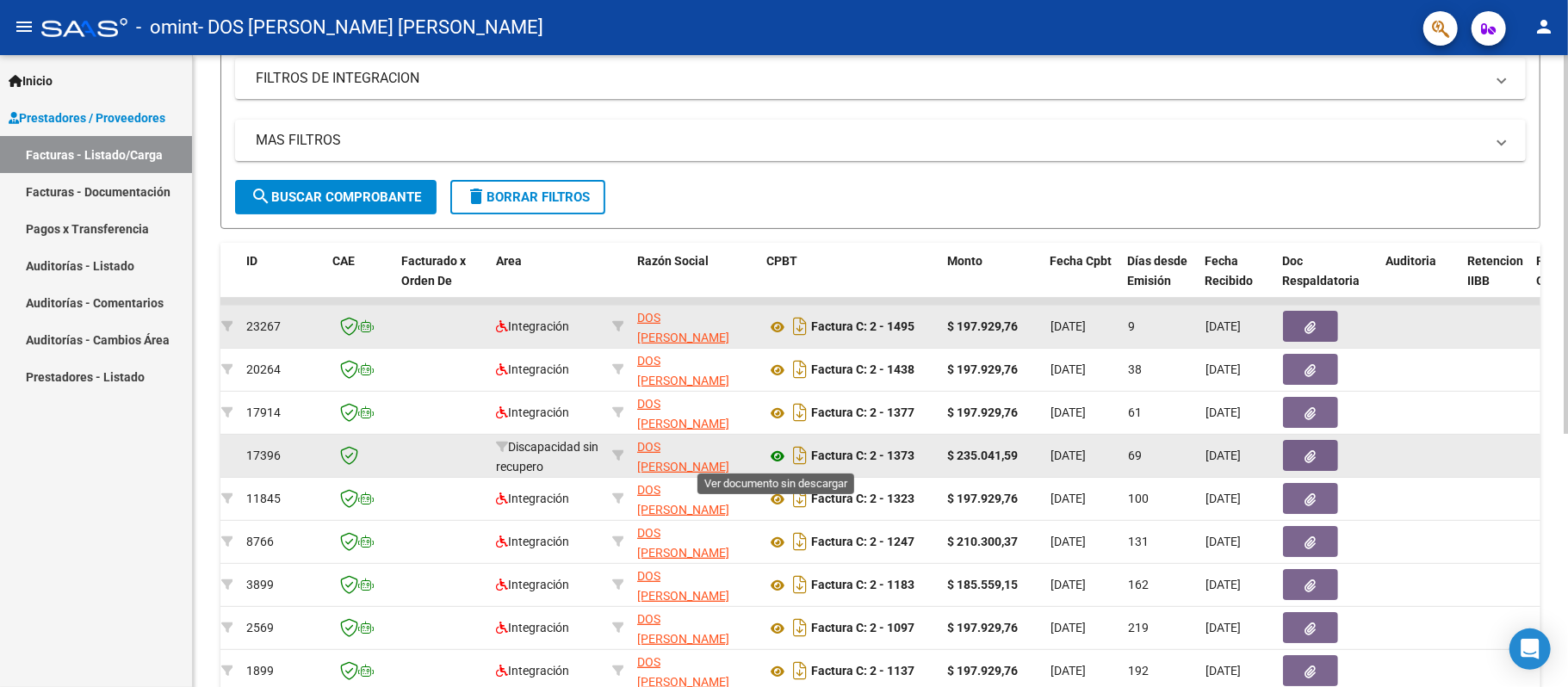
click at [773, 451] on icon at bounding box center [777, 456] width 22 height 21
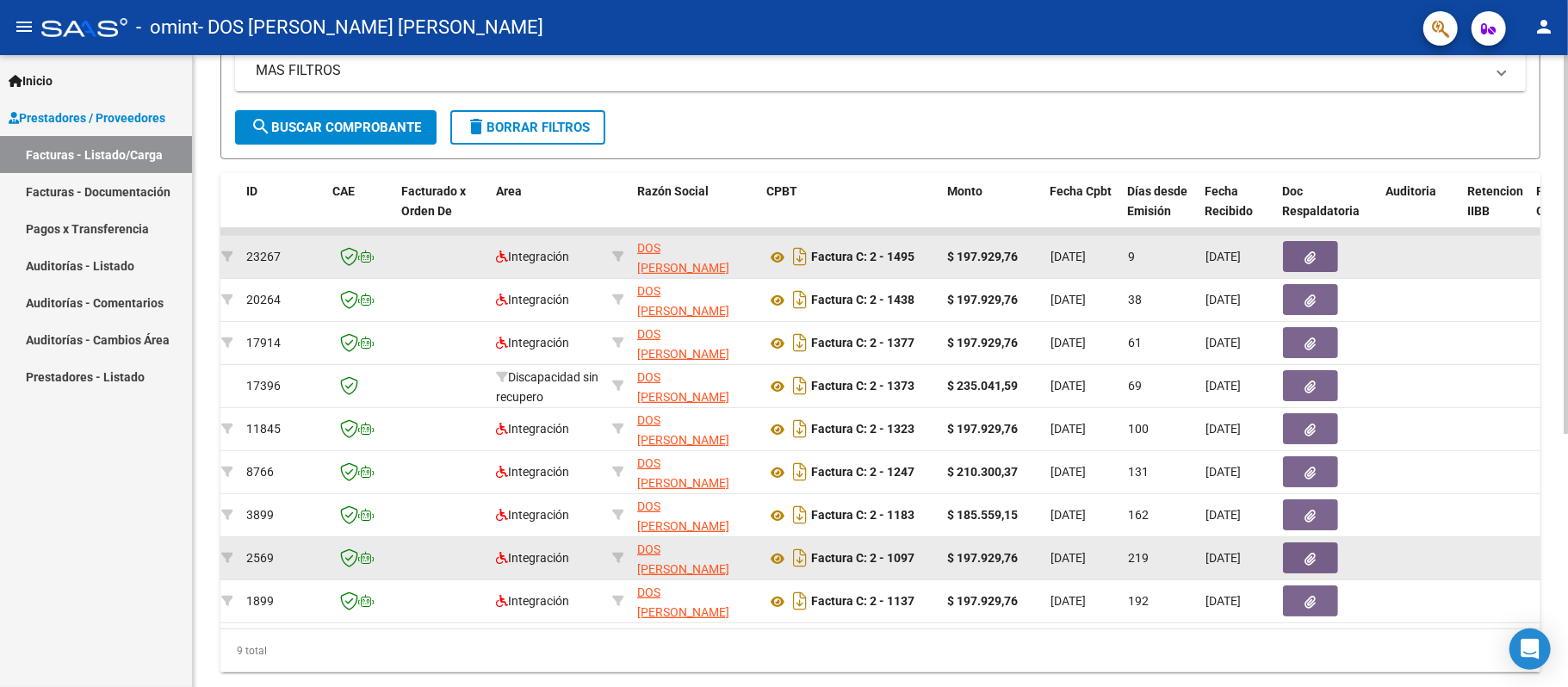
scroll to position [369, 0]
